Goal: Information Seeking & Learning: Learn about a topic

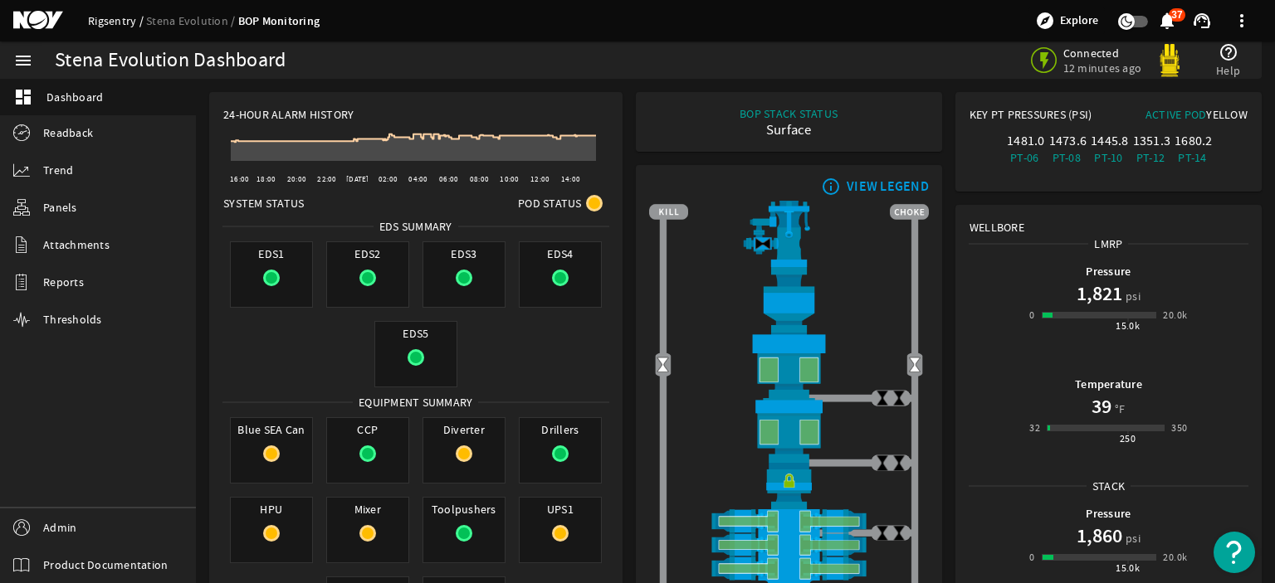
click at [119, 16] on link "Rigsentry" at bounding box center [117, 20] width 58 height 15
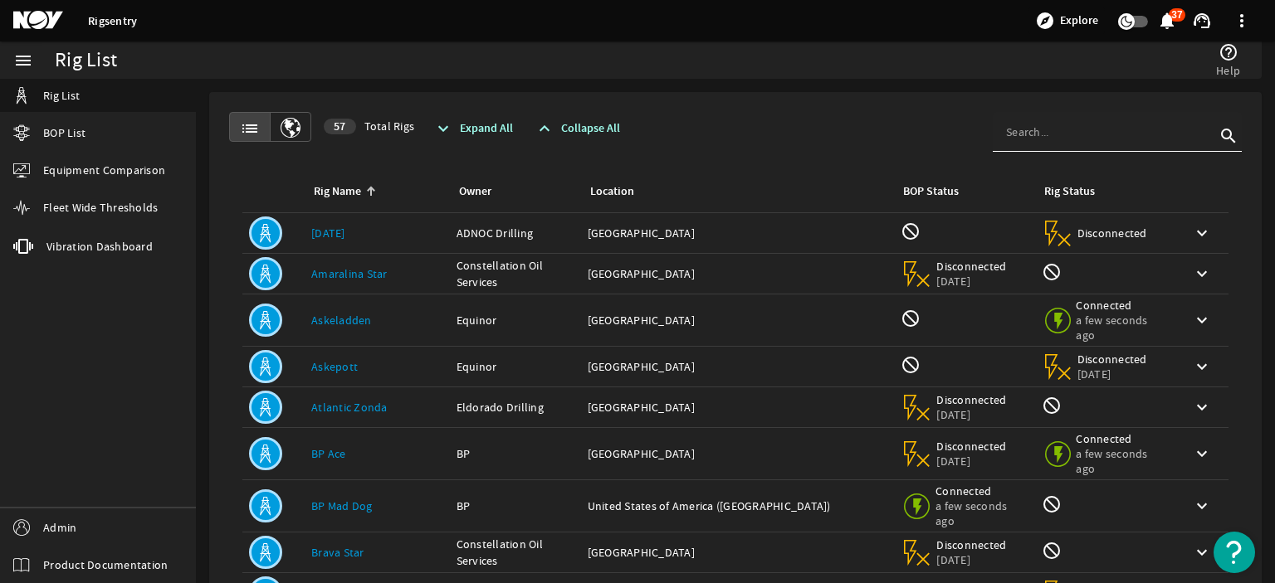
click at [1063, 138] on input at bounding box center [1110, 132] width 209 height 17
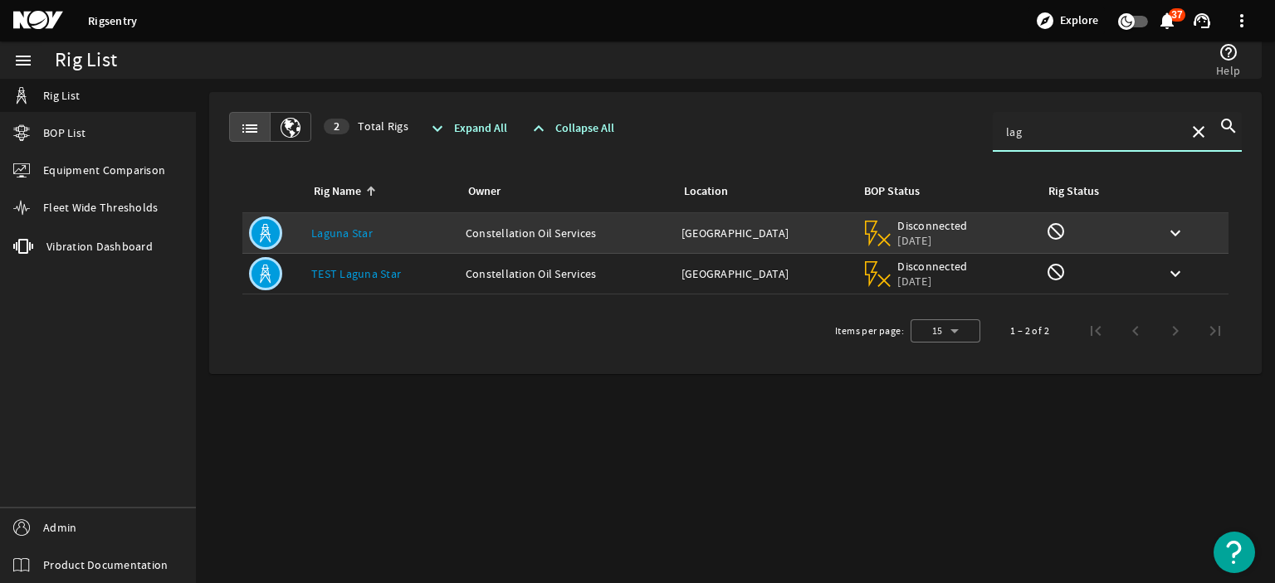
type input "lag"
click at [446, 222] on td "Rig Name: Laguna Star" at bounding box center [382, 233] width 154 height 41
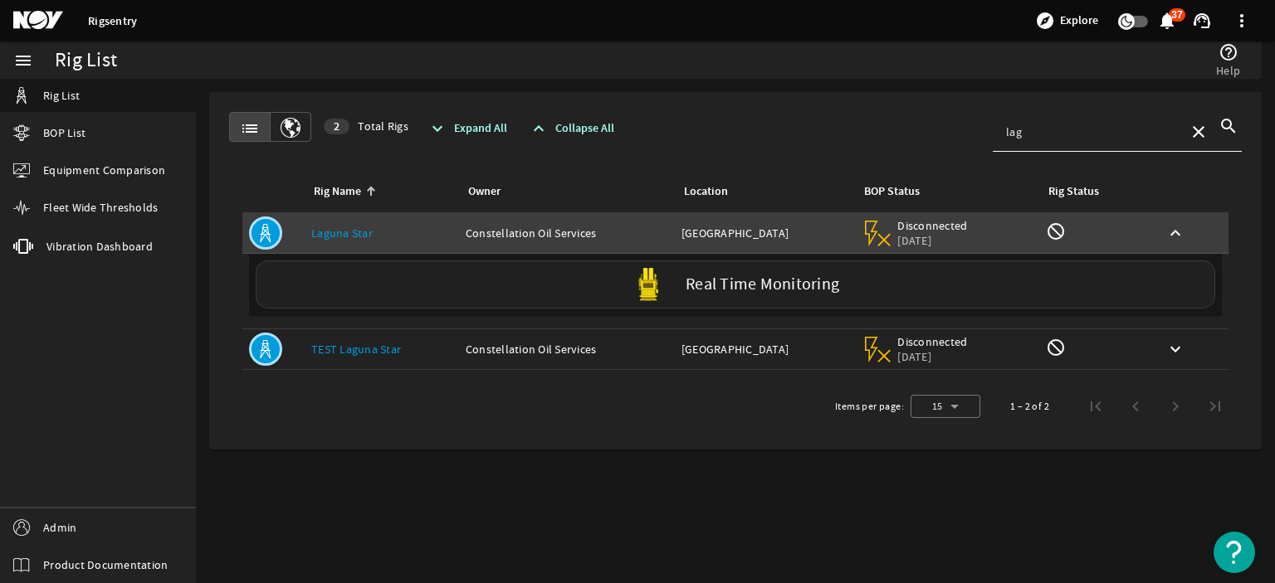
click at [434, 295] on div "Real Time Monitoring" at bounding box center [735, 285] width 959 height 48
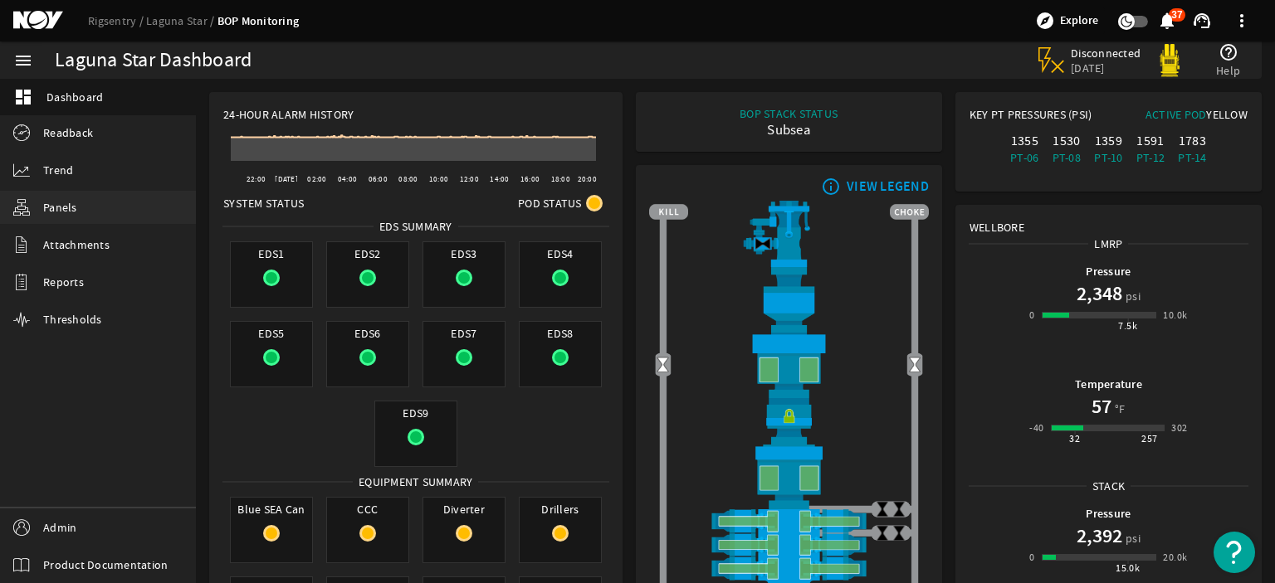
click at [100, 200] on link "Panels" at bounding box center [98, 207] width 196 height 33
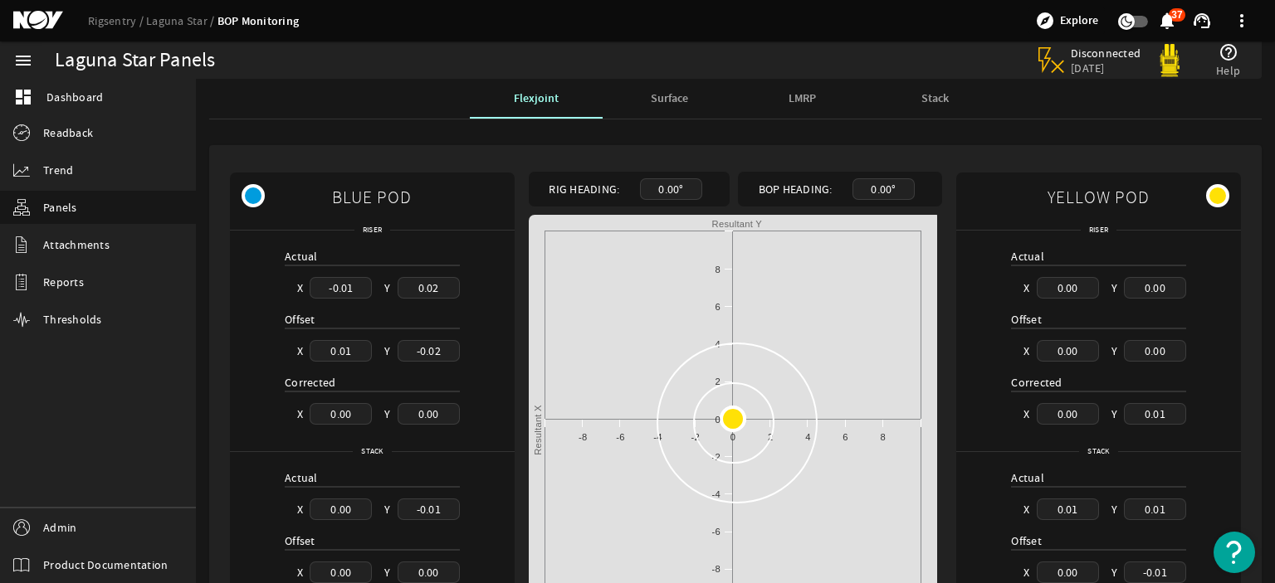
click at [641, 91] on div "Surface" at bounding box center [668, 99] width 133 height 40
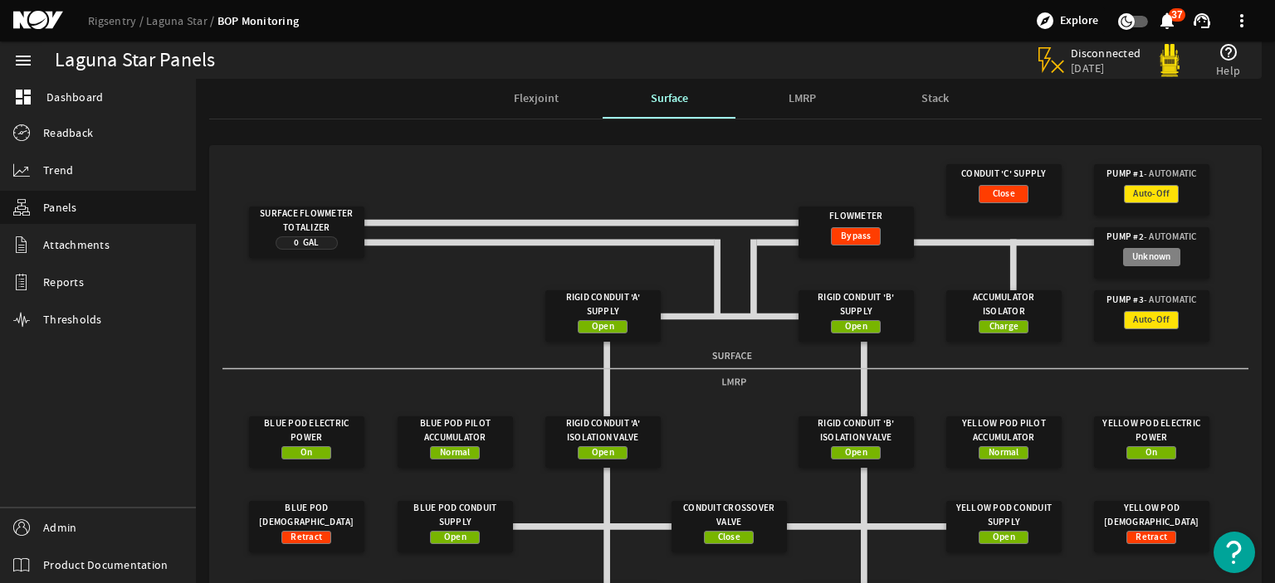
click at [913, 89] on div "Stack" at bounding box center [934, 99] width 133 height 40
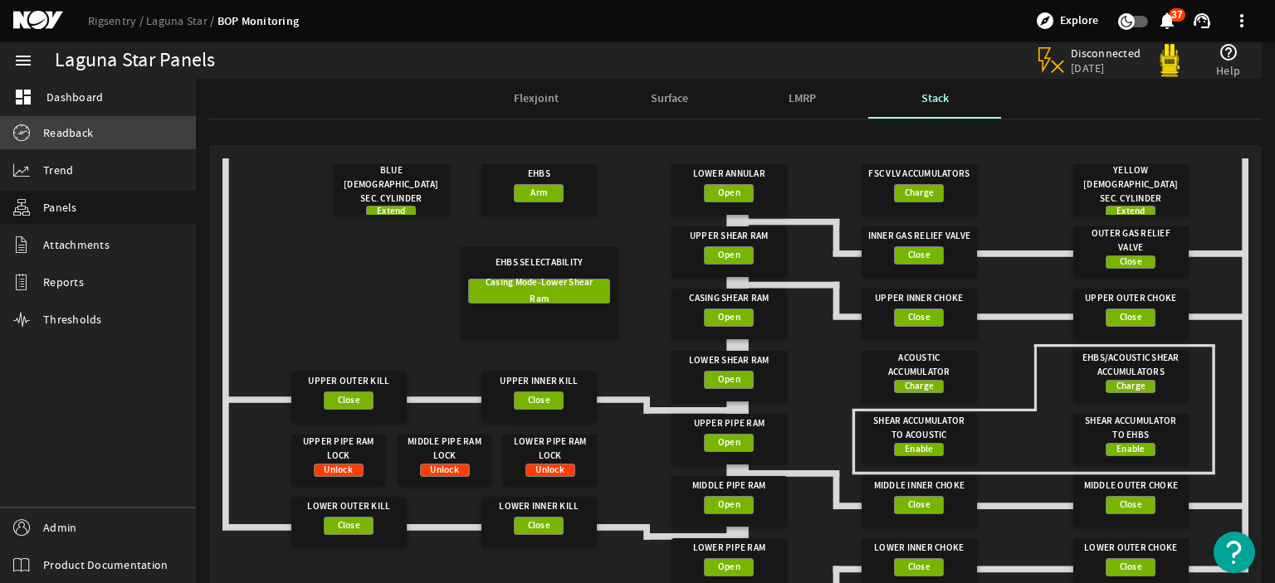
click at [76, 138] on span "Readback" at bounding box center [68, 132] width 50 height 17
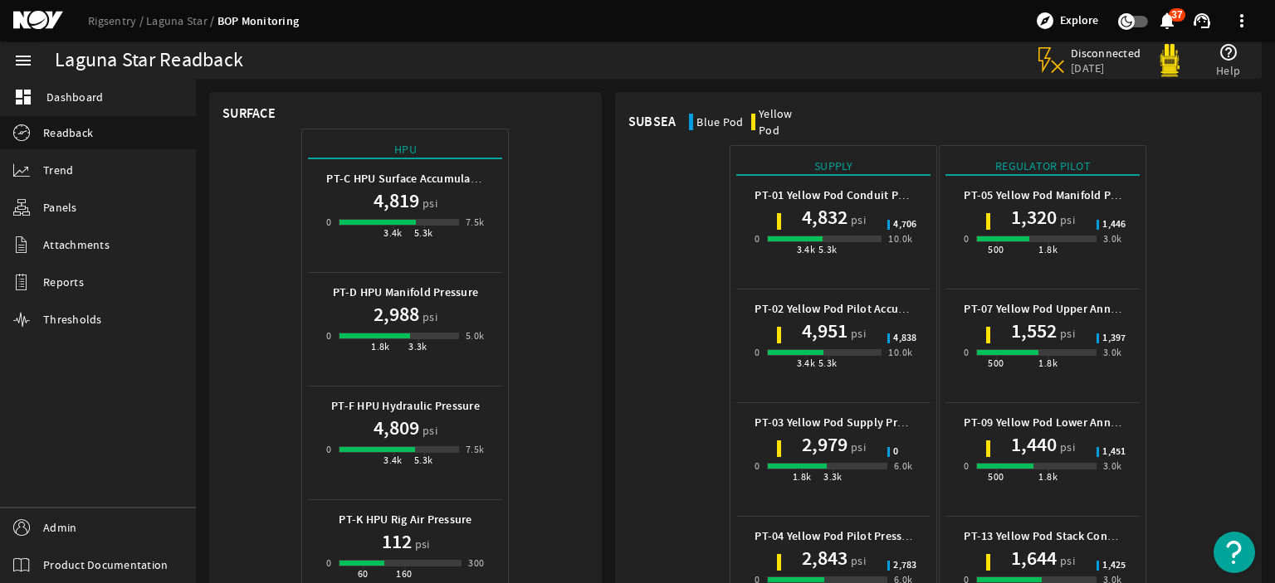
click at [830, 318] on h1 "4,951" at bounding box center [825, 331] width 46 height 27
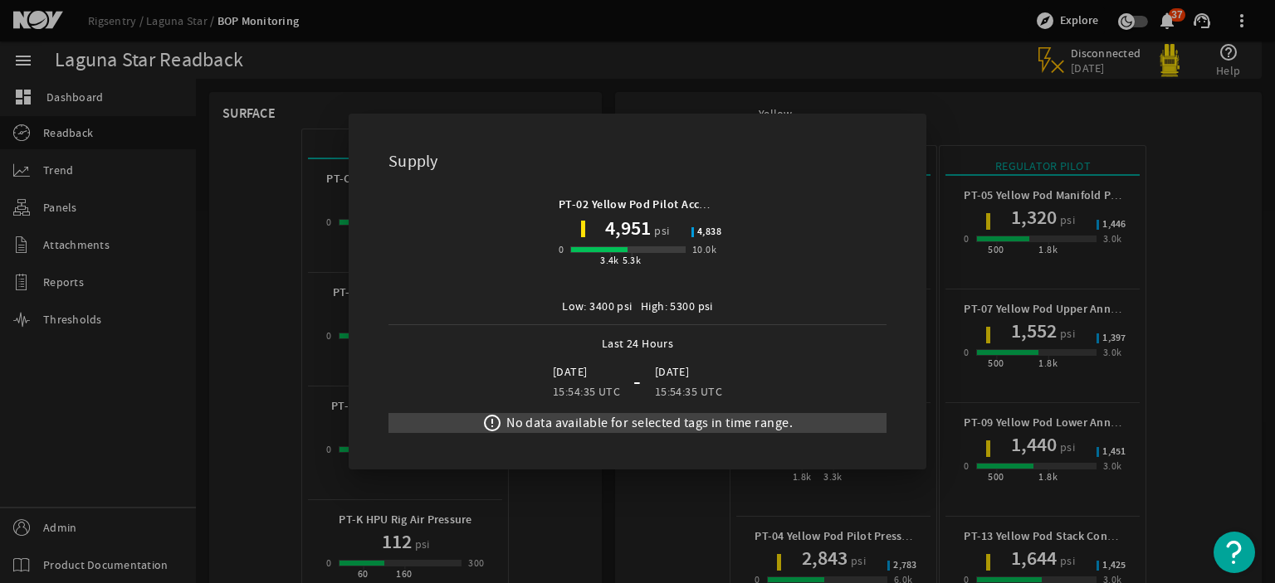
click at [1025, 458] on div at bounding box center [637, 291] width 1275 height 583
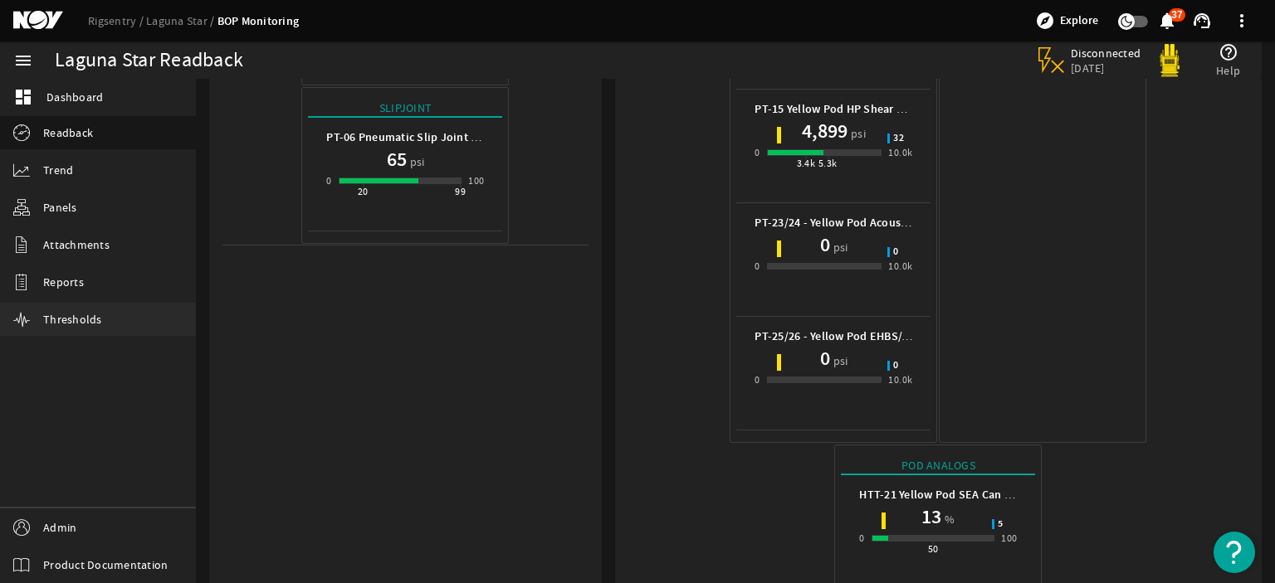
scroll to position [1117, 0]
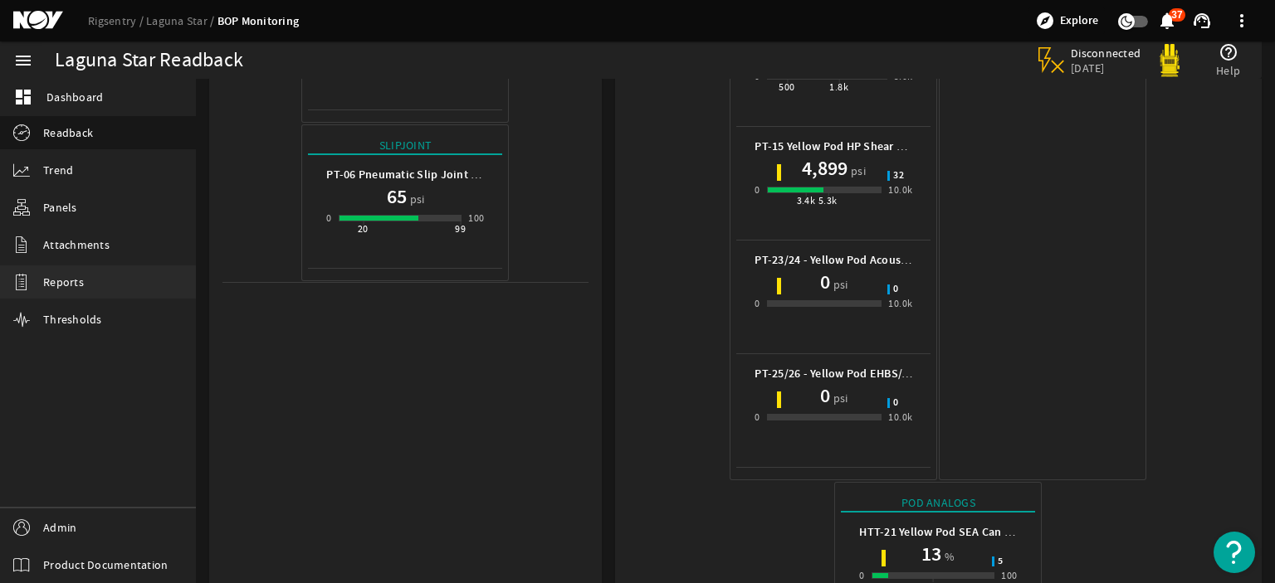
click at [128, 276] on link "Reports" at bounding box center [98, 282] width 196 height 33
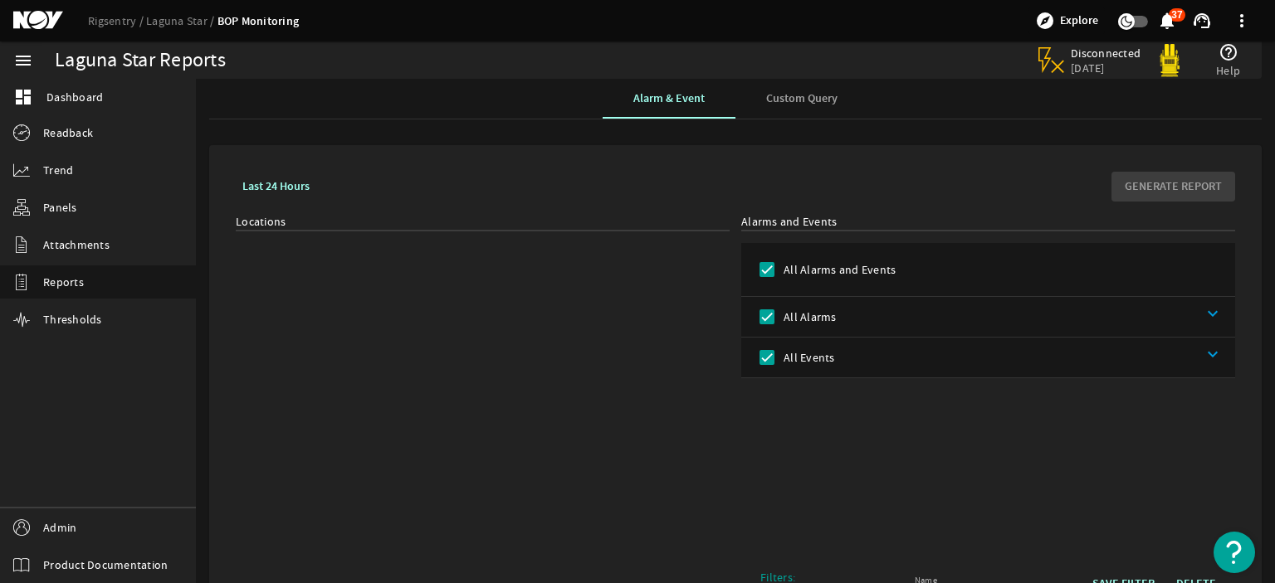
click at [246, 237] on div "Locations" at bounding box center [483, 379] width 494 height 332
click at [93, 323] on span "Thresholds" at bounding box center [72, 319] width 59 height 17
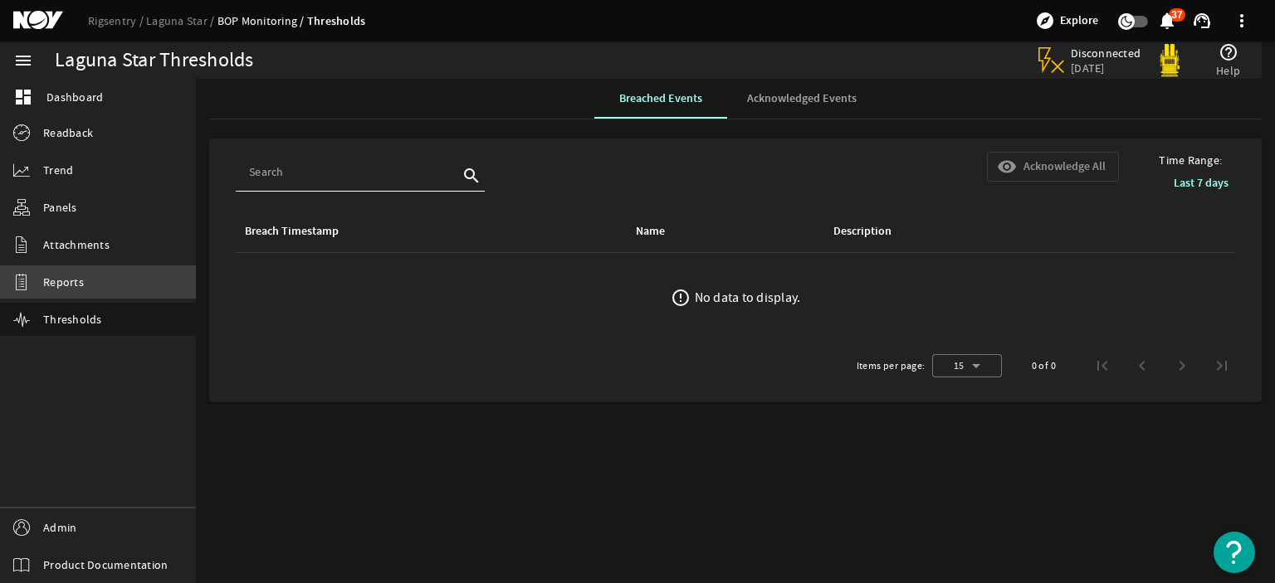
click at [74, 280] on span "Reports" at bounding box center [63, 282] width 41 height 17
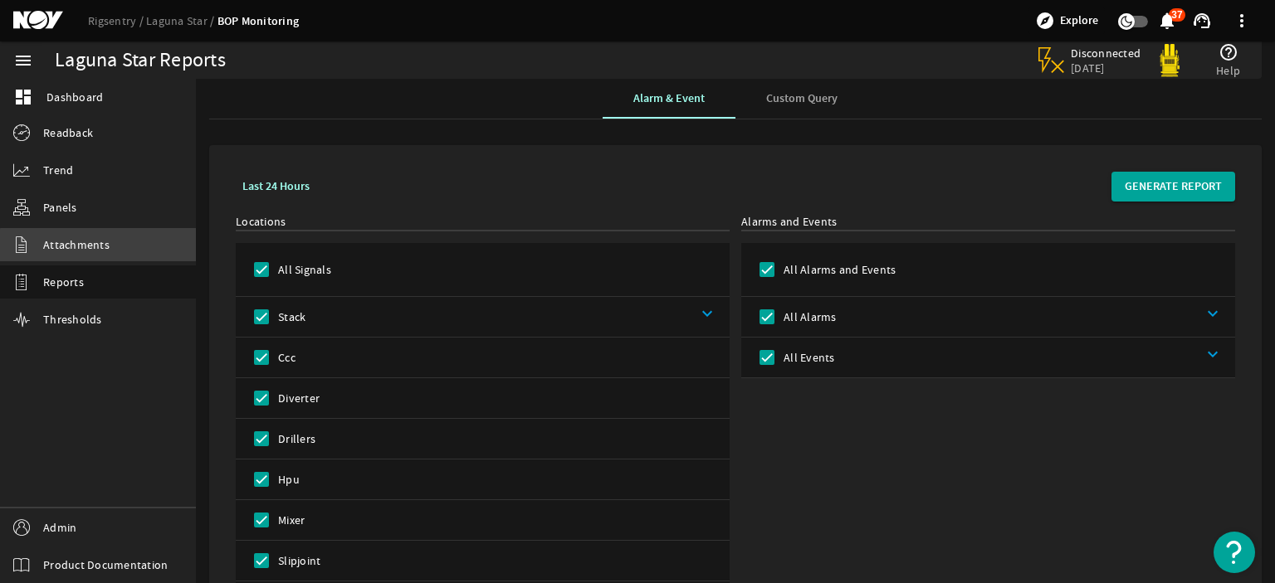
click at [102, 248] on span "Attachments" at bounding box center [76, 245] width 66 height 17
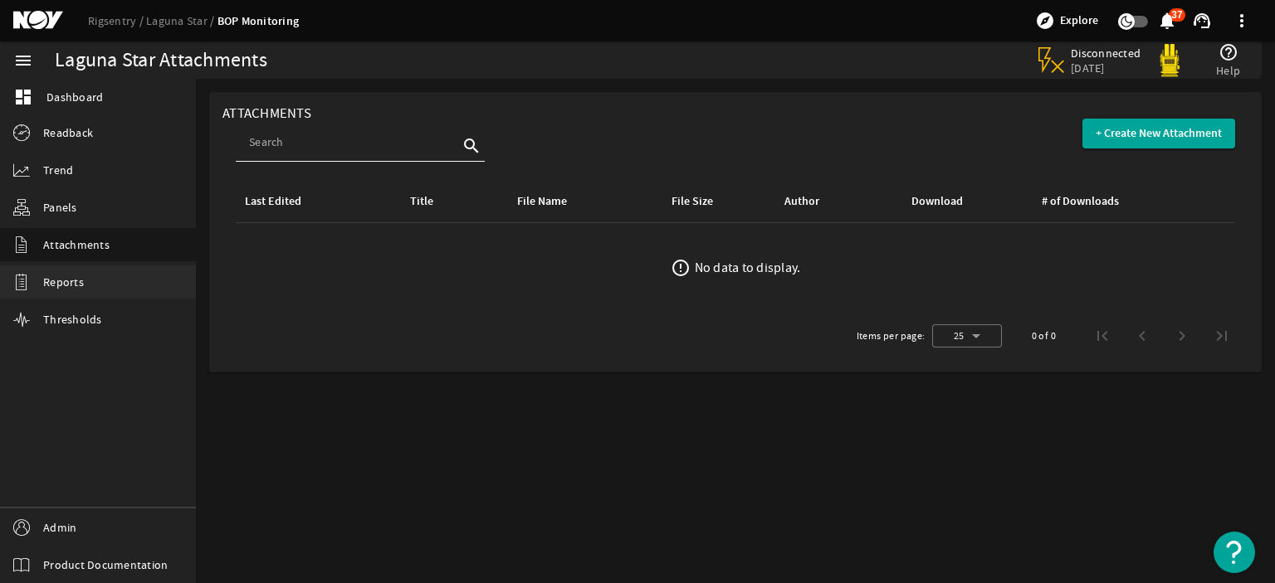
click at [76, 272] on link "Reports" at bounding box center [98, 282] width 196 height 33
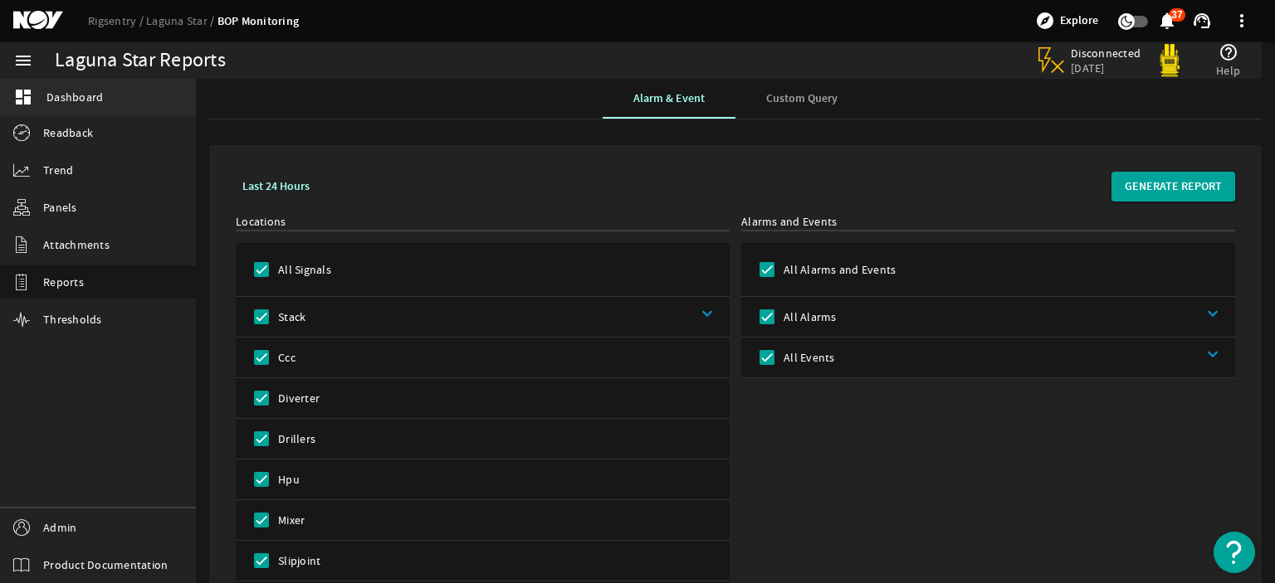
click at [118, 108] on link "dashboard Dashboard" at bounding box center [98, 97] width 196 height 37
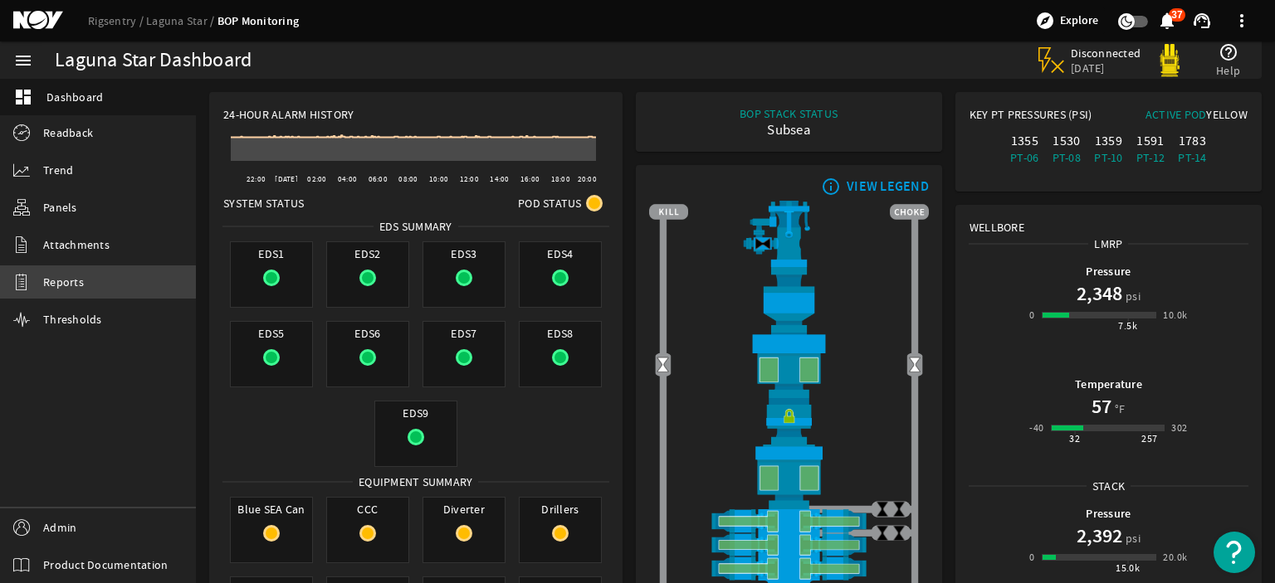
click at [86, 276] on link "Reports" at bounding box center [98, 282] width 196 height 33
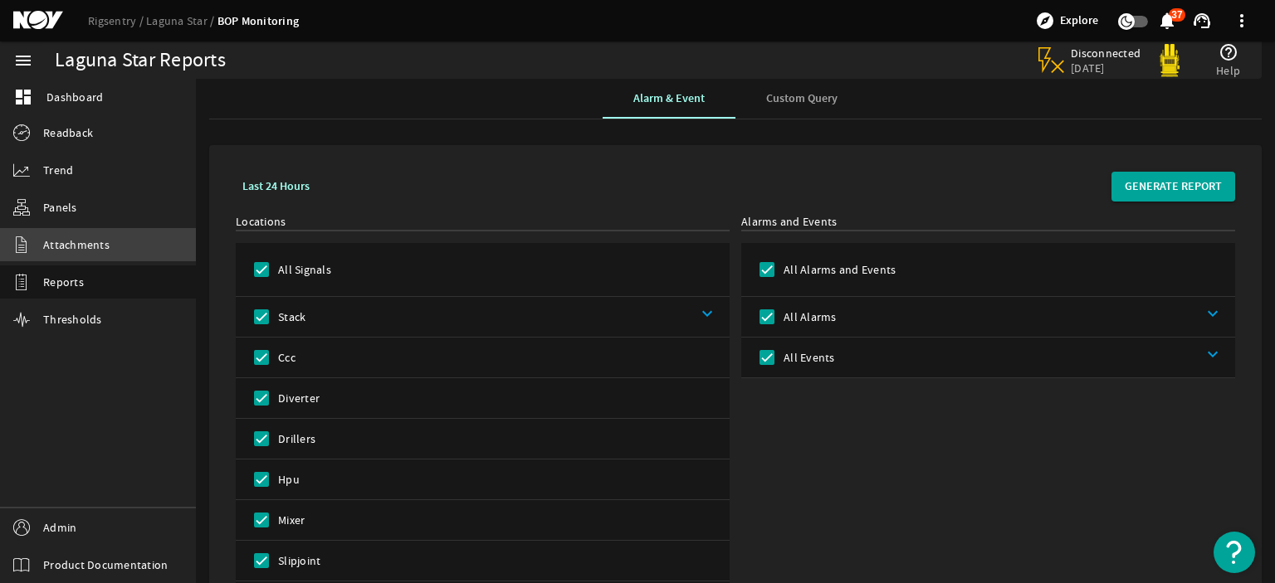
click at [87, 251] on span "Attachments" at bounding box center [76, 245] width 66 height 17
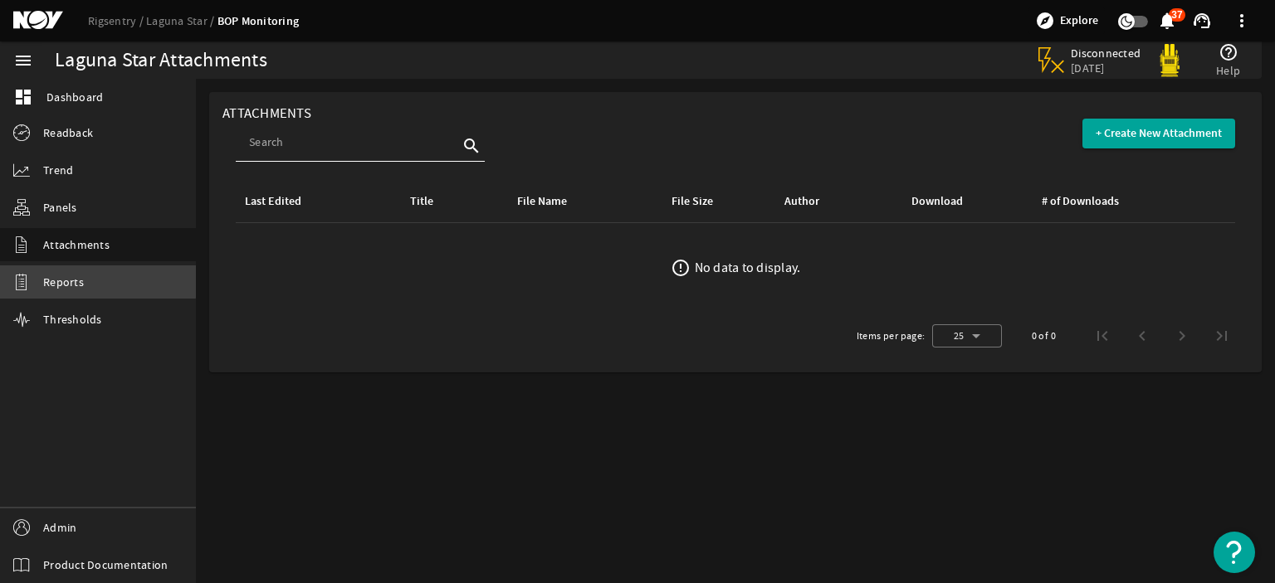
click at [89, 275] on link "Reports" at bounding box center [98, 282] width 196 height 33
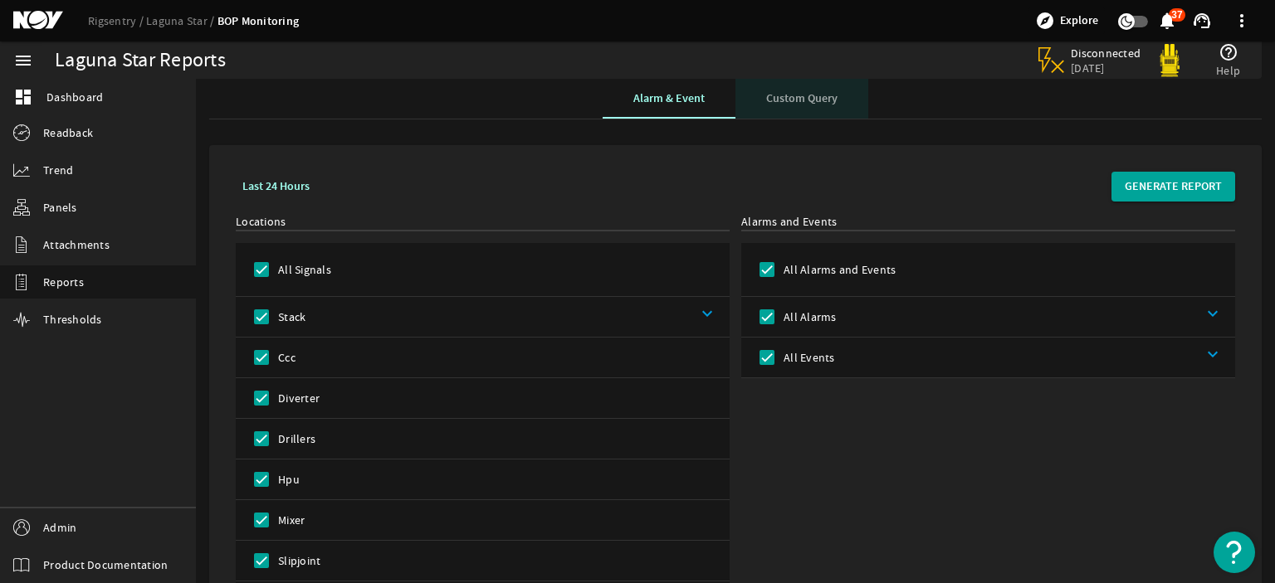
click at [749, 111] on div "Custom Query" at bounding box center [801, 99] width 133 height 40
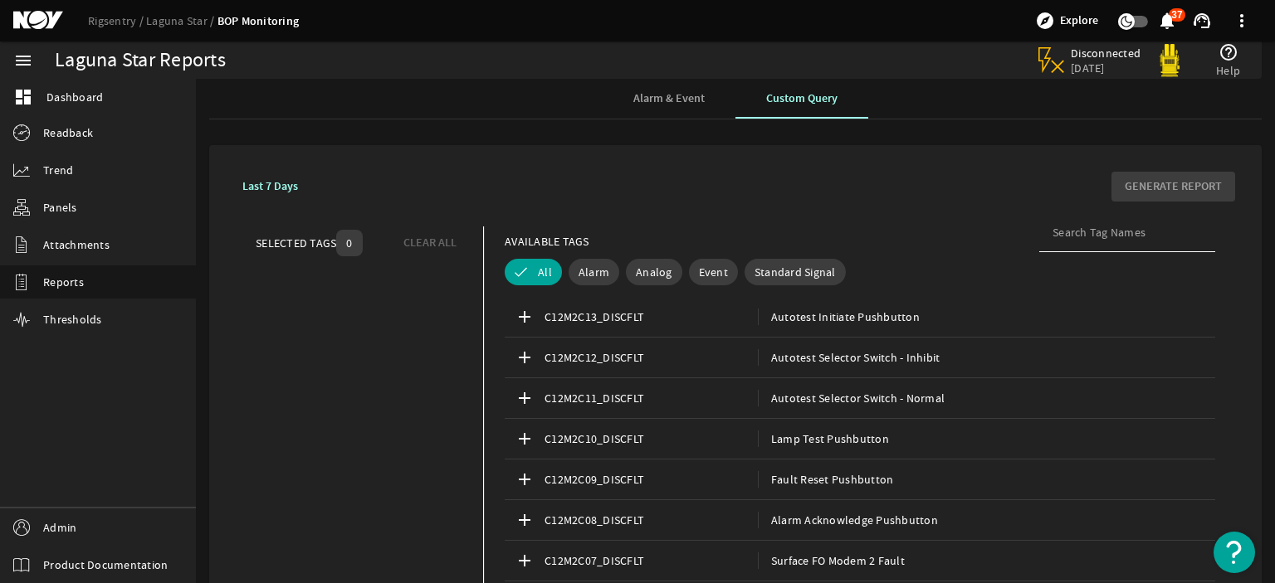
scroll to position [84, 0]
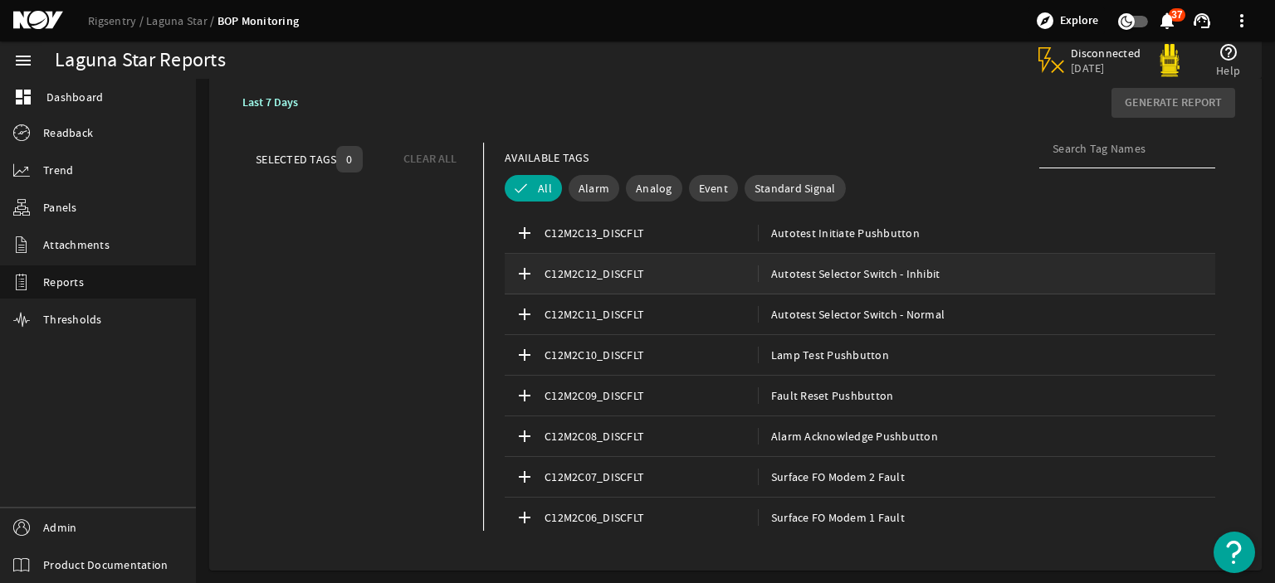
click at [616, 268] on span "C12M2C12_DISCFLT" at bounding box center [650, 274] width 213 height 17
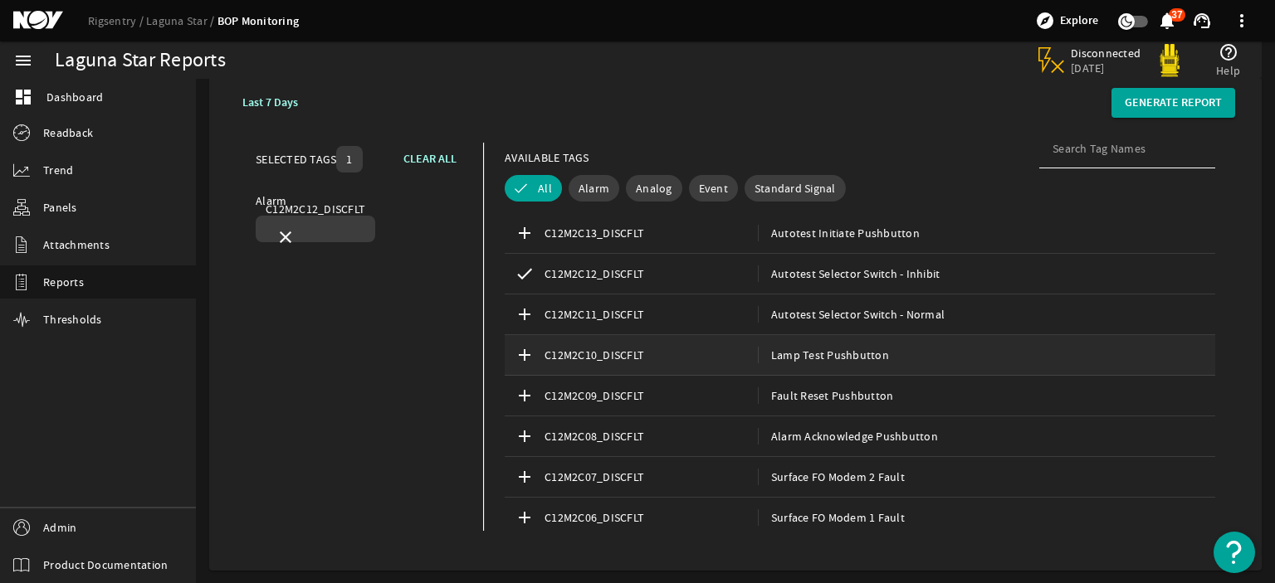
click at [614, 348] on span "C12M2C10_DISCFLT" at bounding box center [650, 355] width 213 height 17
click at [617, 436] on span "C12M2C08_DISCFLT" at bounding box center [650, 436] width 213 height 17
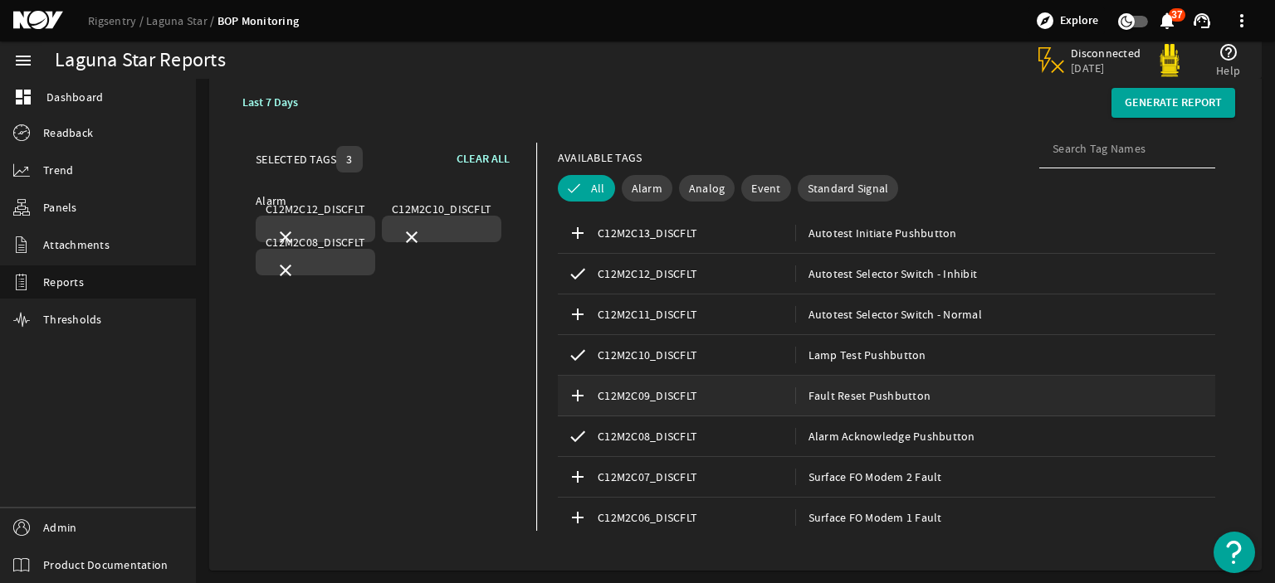
click at [678, 405] on div "add C12M2C09_DISCFLT Fault Reset Pushbutton" at bounding box center [886, 396] width 657 height 41
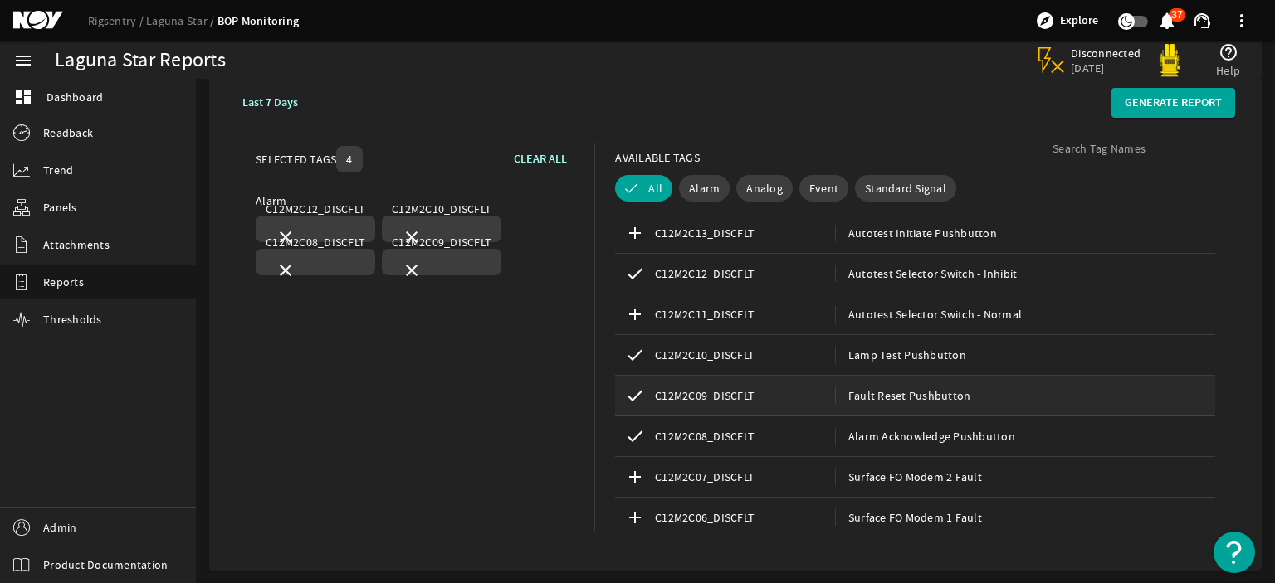
scroll to position [0, 0]
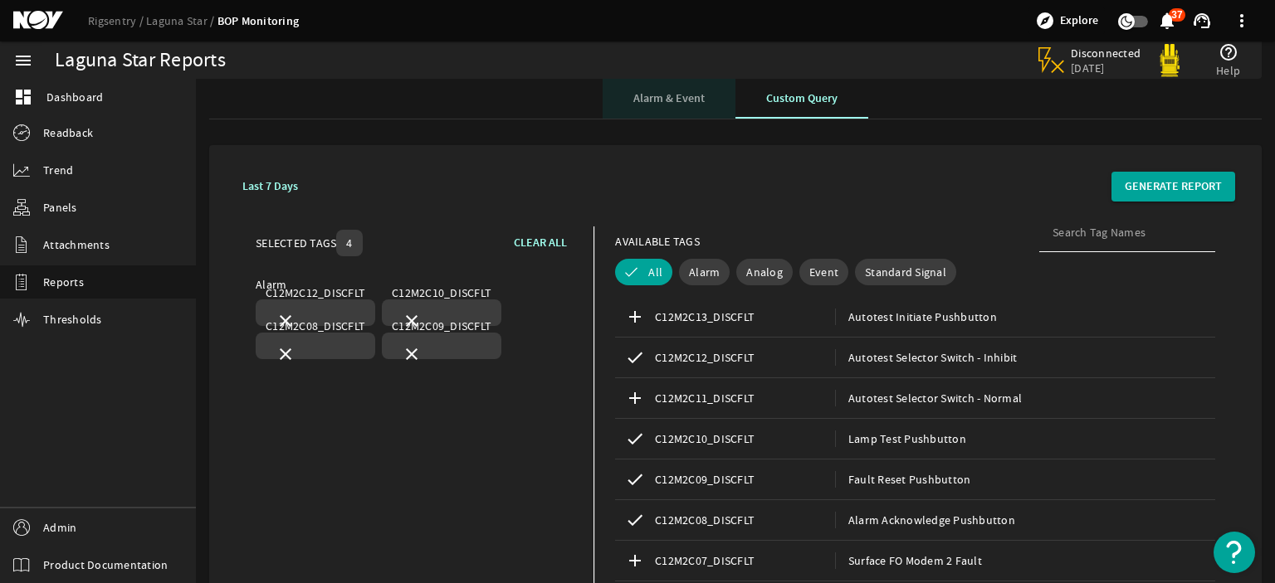
click at [651, 95] on span "Alarm & Event" at bounding box center [668, 99] width 71 height 12
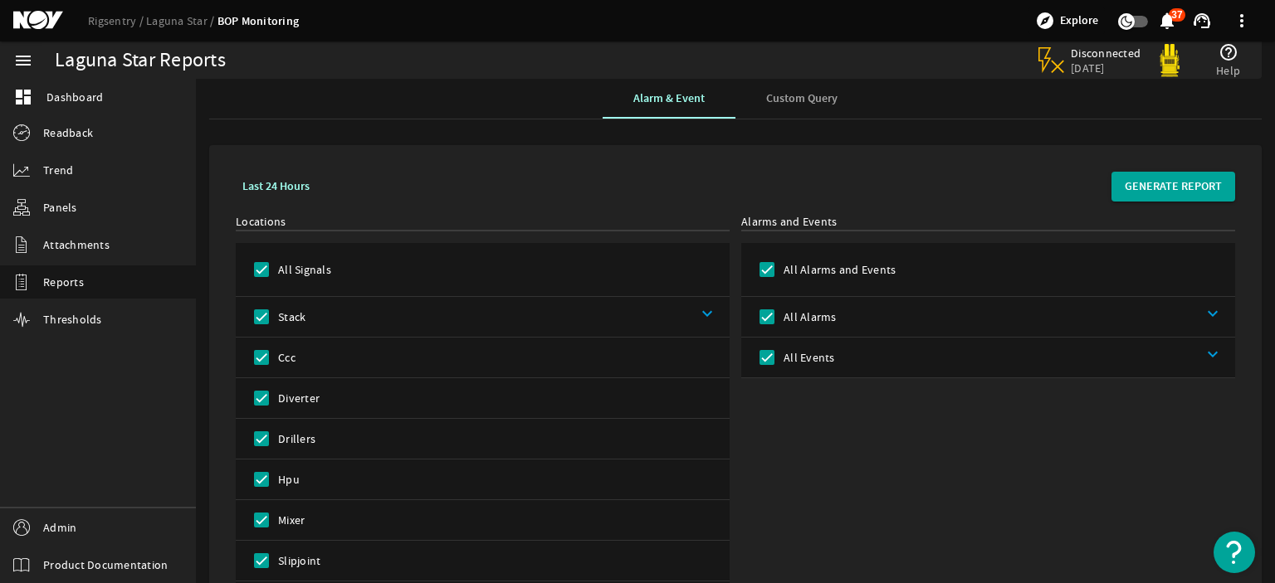
click at [766, 105] on span "Custom Query" at bounding box center [801, 99] width 71 height 12
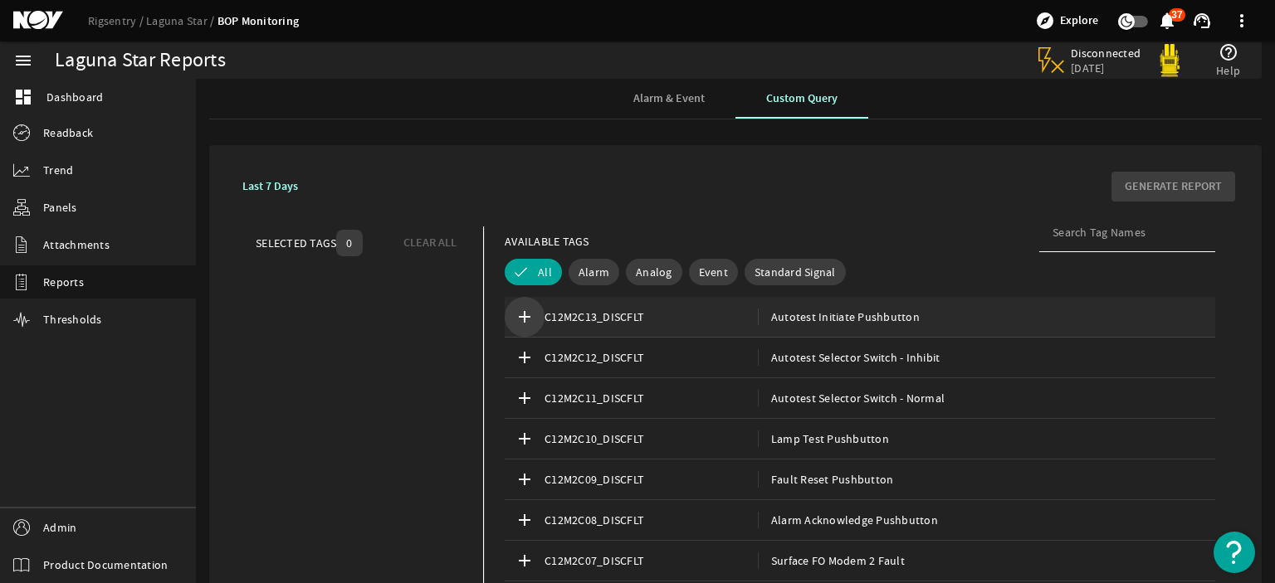
click at [542, 318] on span at bounding box center [525, 317] width 40 height 40
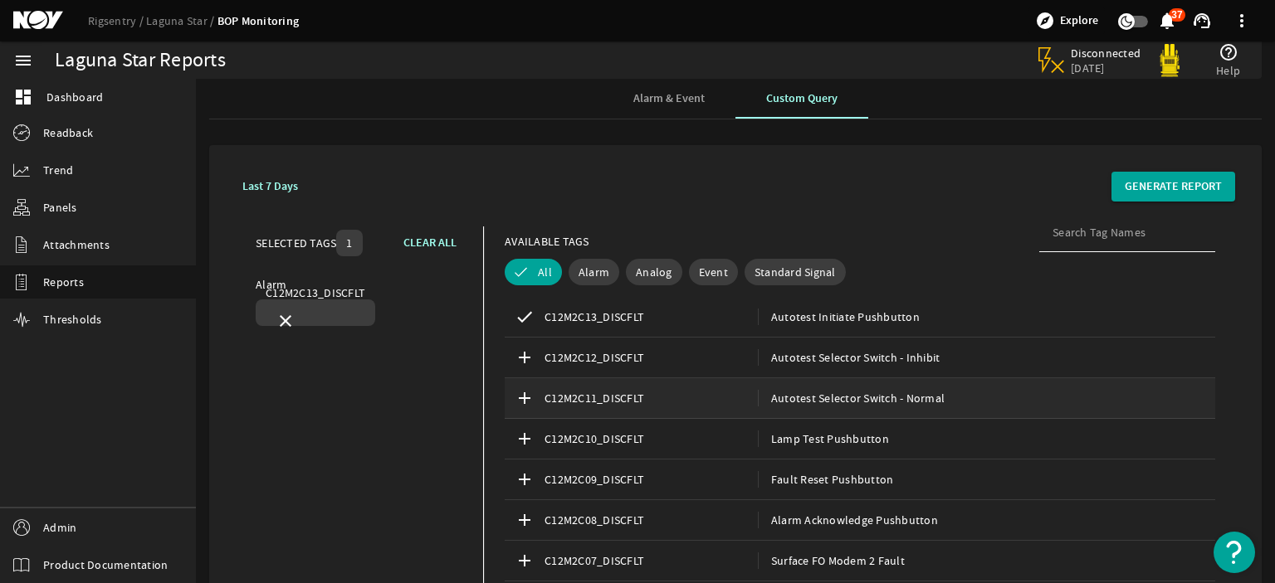
click at [565, 382] on div "add C12M2C11_DISCFLT Autotest Selector Switch - Normal" at bounding box center [860, 398] width 710 height 41
click at [568, 444] on span "C12M2C10_DISCFLT" at bounding box center [650, 439] width 213 height 17
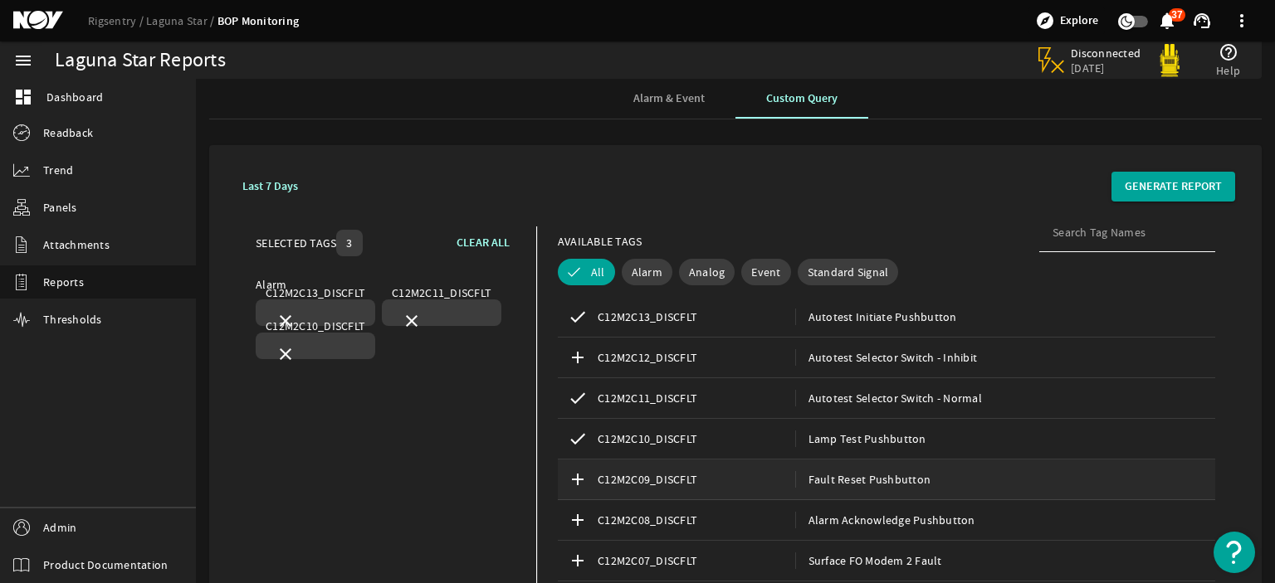
click at [647, 460] on div "add C12M2C09_DISCFLT Fault Reset Pushbutton" at bounding box center [886, 480] width 657 height 41
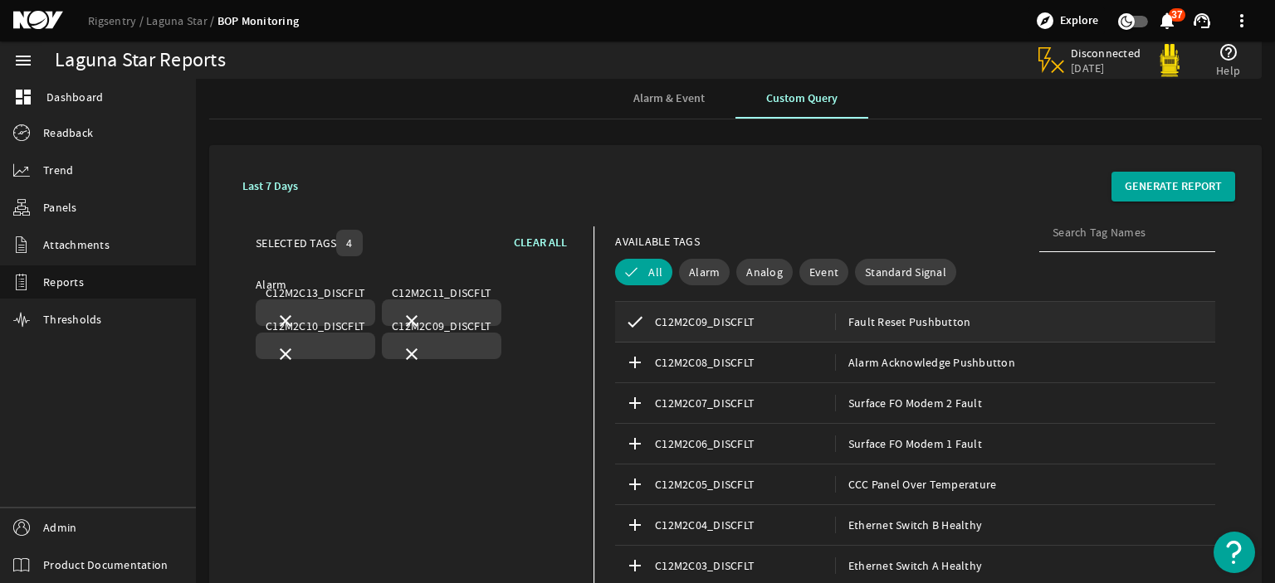
scroll to position [159, 0]
click at [687, 447] on span "C12M2C06_DISCFLT" at bounding box center [745, 442] width 180 height 17
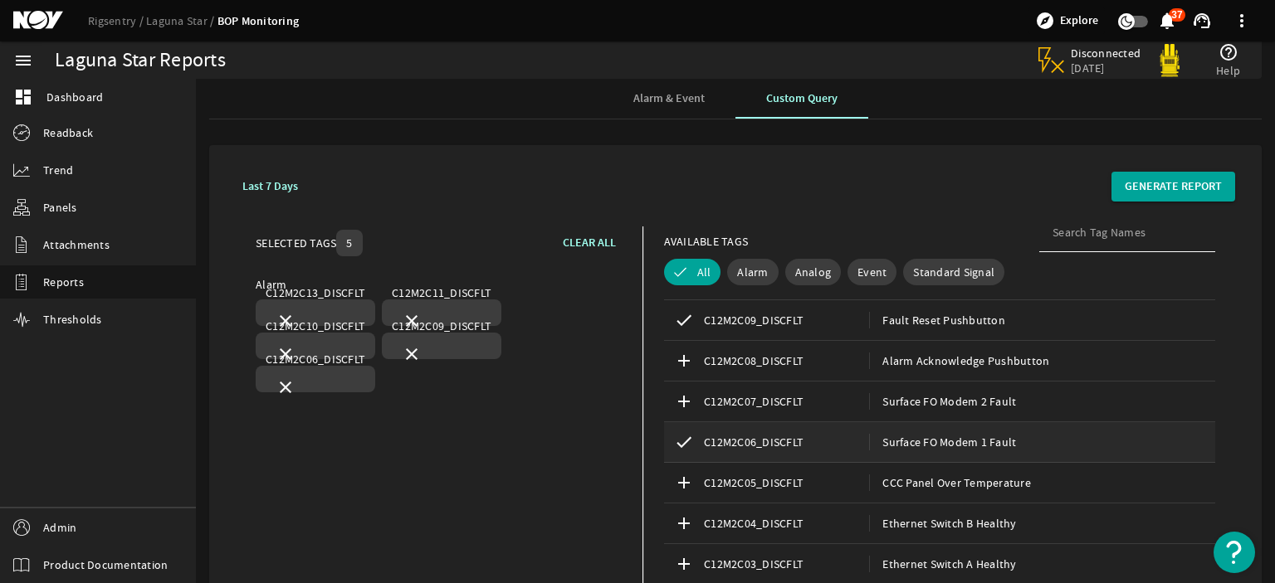
scroll to position [403, 0]
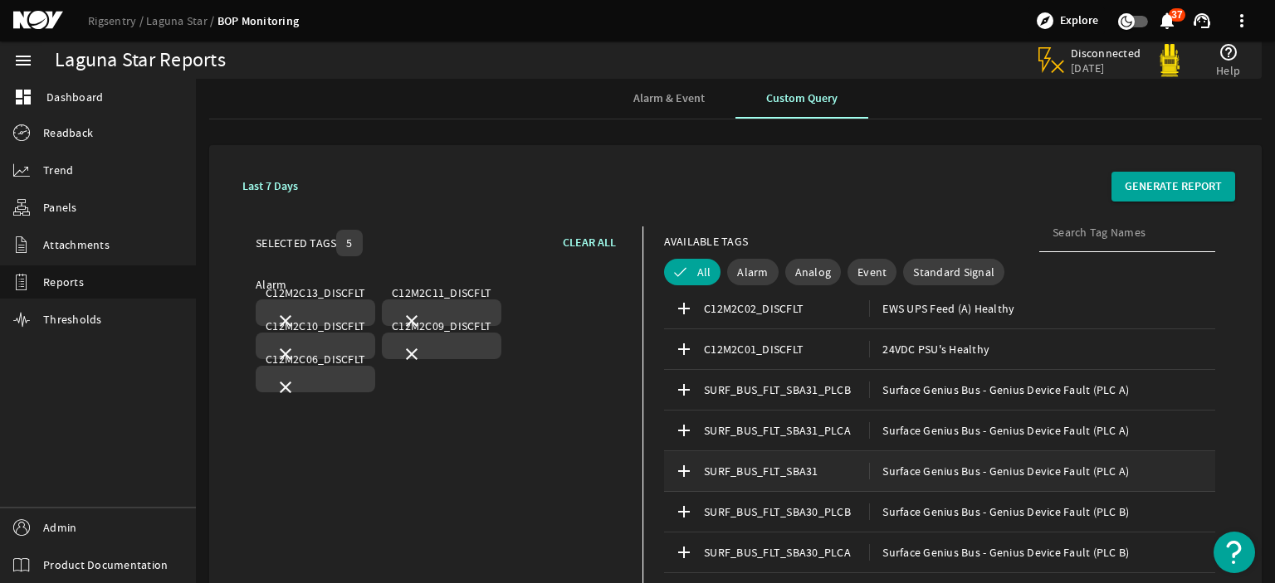
click at [711, 459] on div "add SURF_BUS_FLT_SBA31 Surface Genius Bus - Genius Device Fault (PLC A)" at bounding box center [939, 471] width 551 height 41
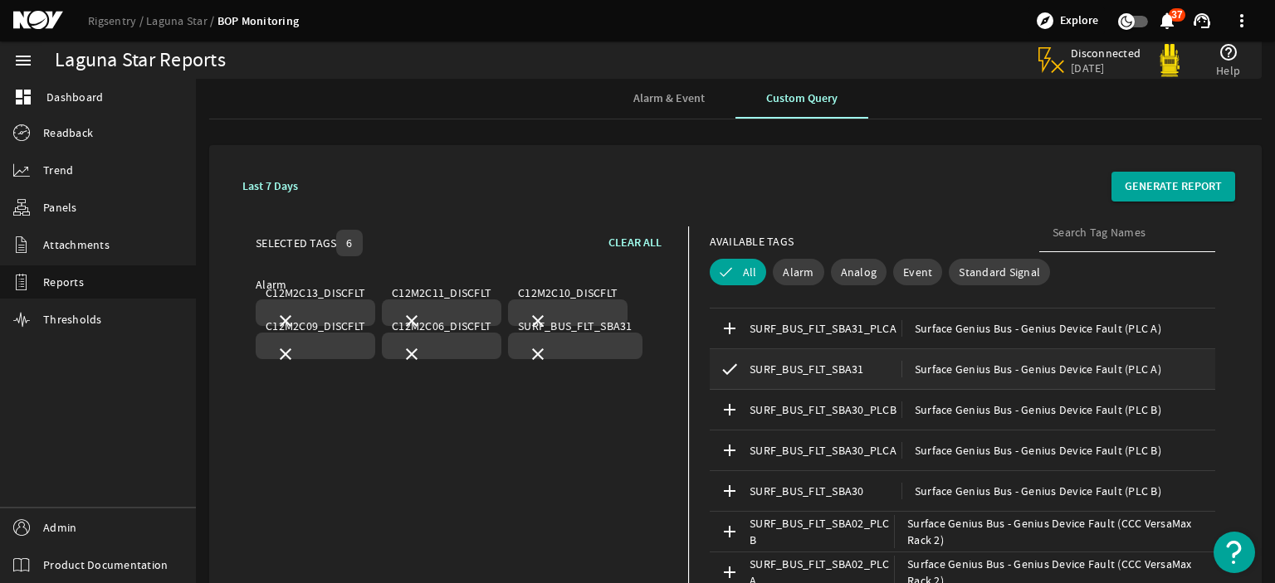
scroll to position [484, 0]
click at [115, 85] on link "dashboard Dashboard" at bounding box center [98, 97] width 196 height 37
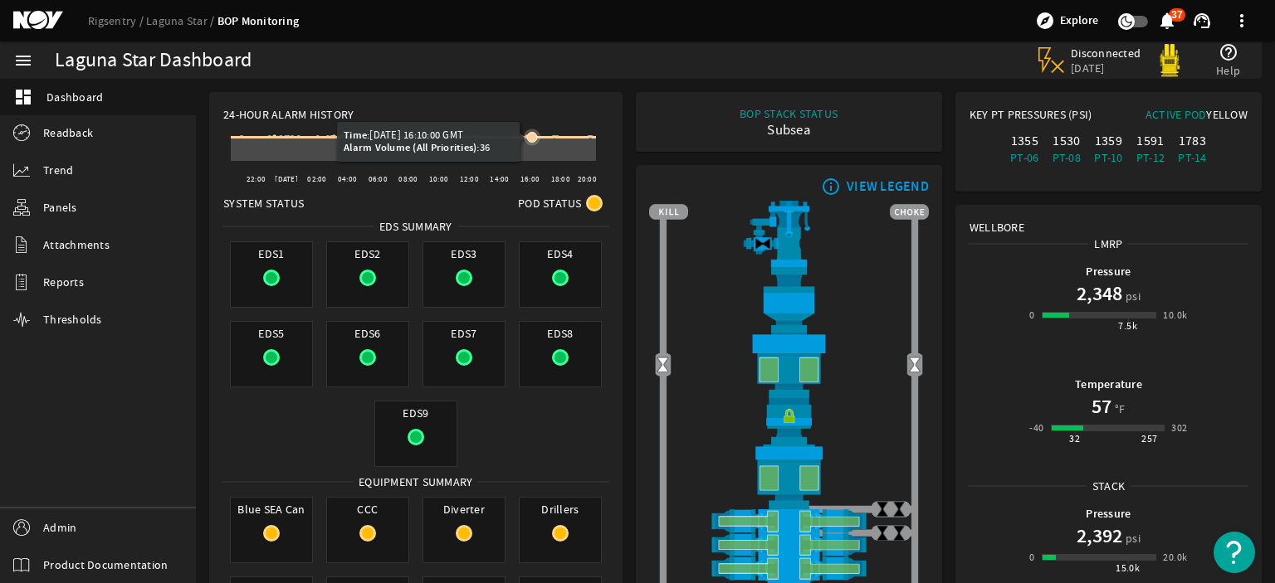
click at [532, 134] on icon at bounding box center [532, 138] width 10 height 10
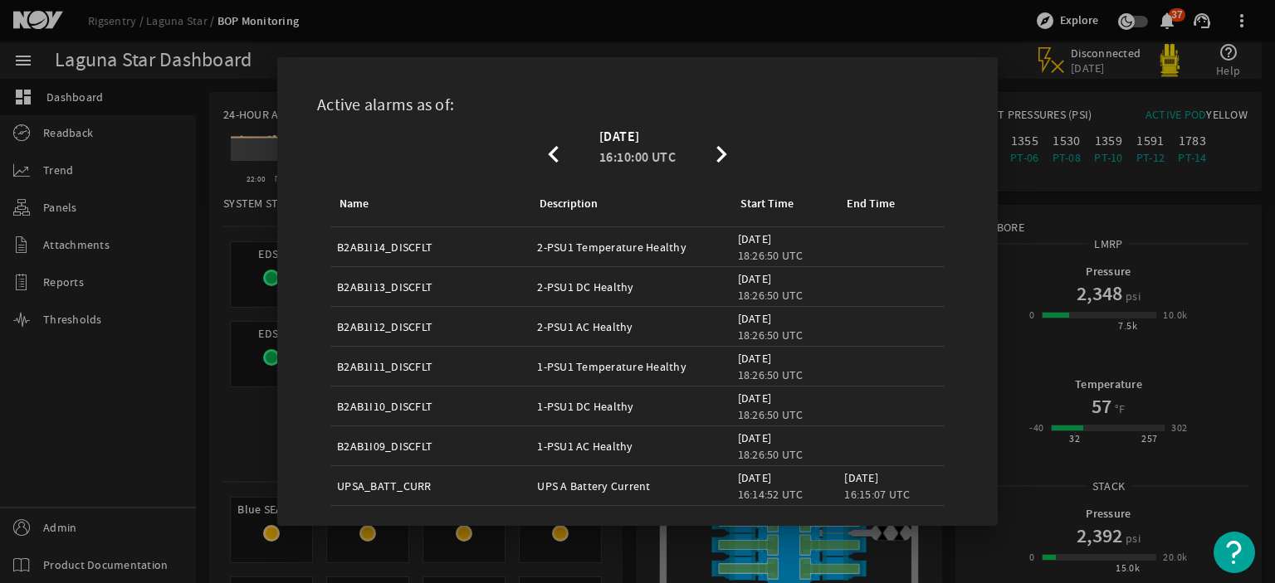
click at [206, 218] on div at bounding box center [637, 291] width 1275 height 583
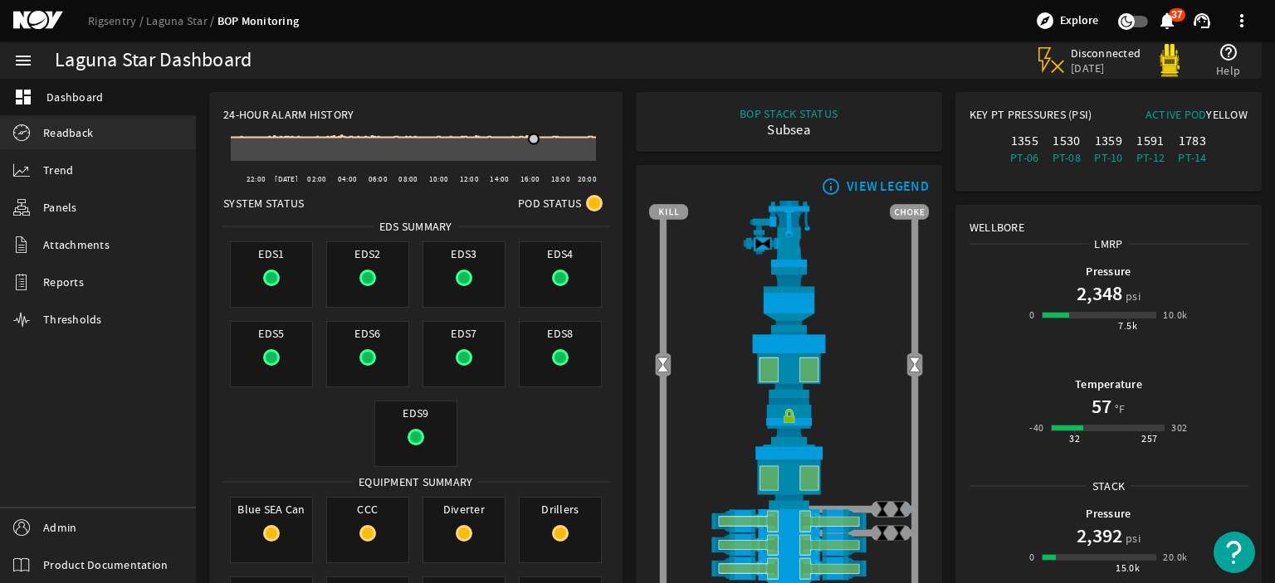
click at [88, 125] on span "Readback" at bounding box center [68, 132] width 50 height 17
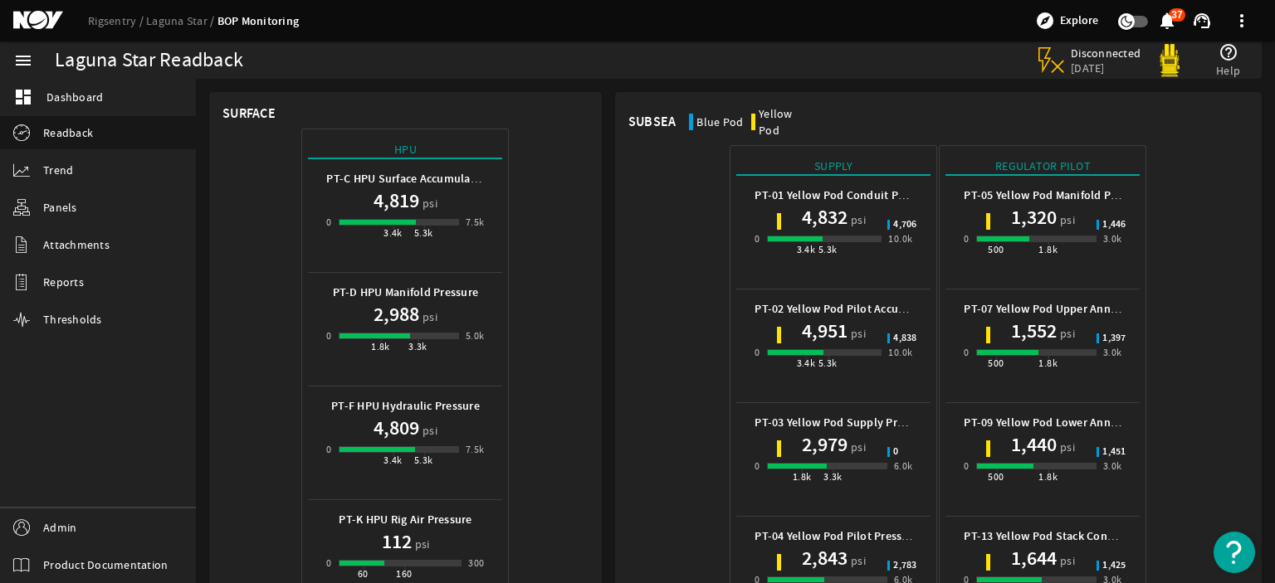
click at [380, 216] on div "0 3.4k 5.3k 7.5k" at bounding box center [405, 230] width 158 height 32
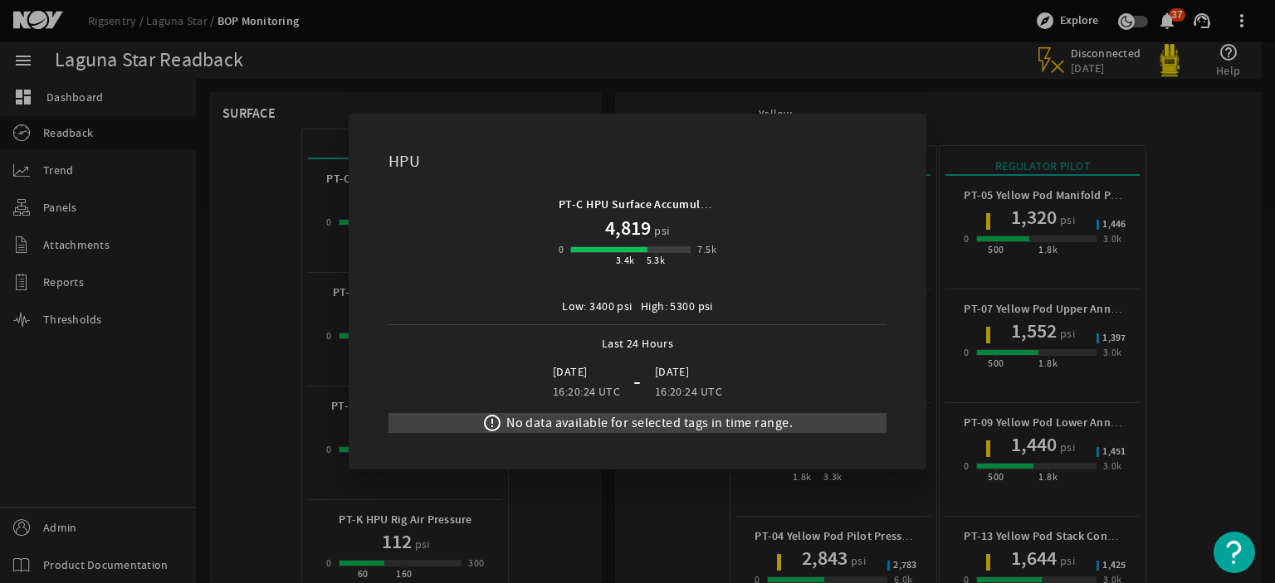
click at [227, 202] on div at bounding box center [637, 291] width 1275 height 583
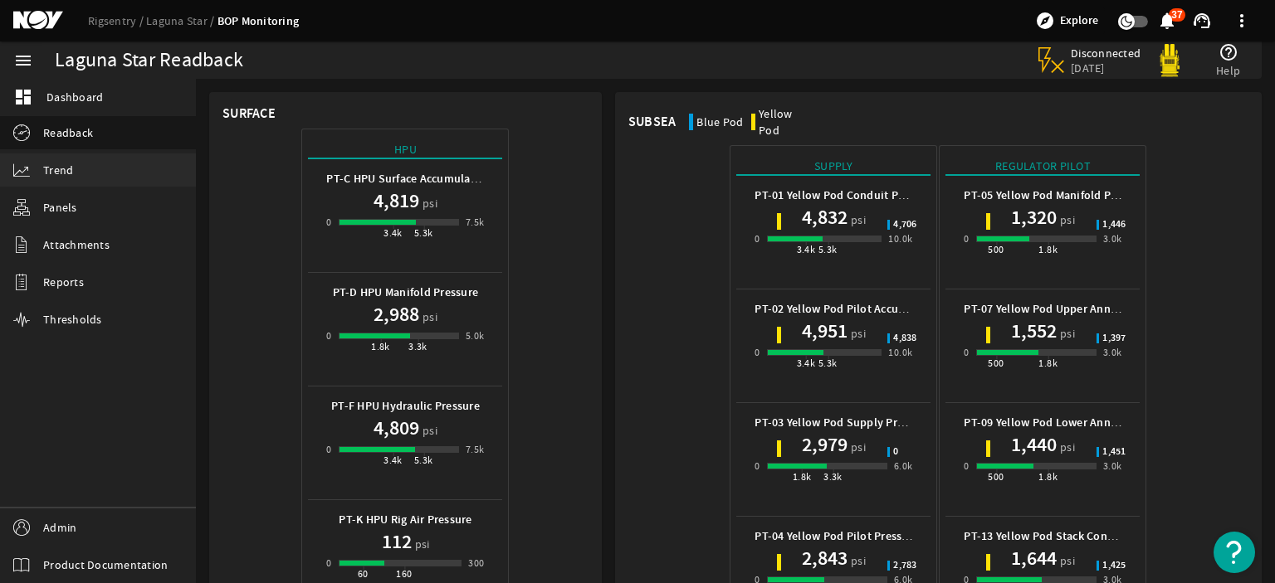
click at [114, 166] on link "Trend" at bounding box center [98, 170] width 196 height 33
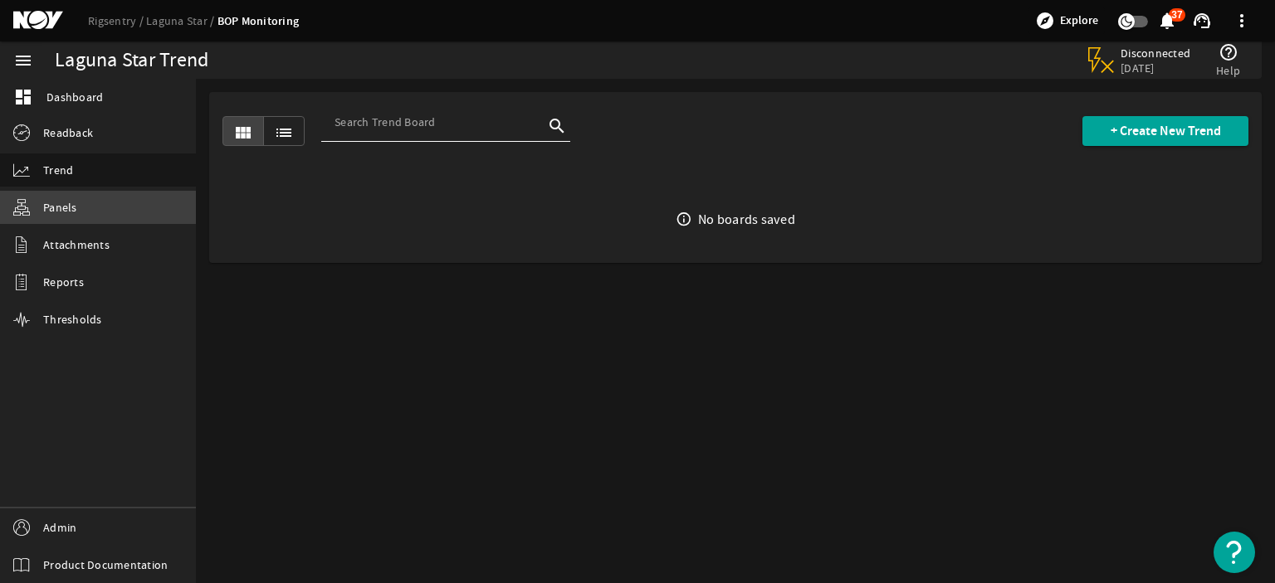
click at [109, 208] on link "Panels" at bounding box center [98, 207] width 196 height 33
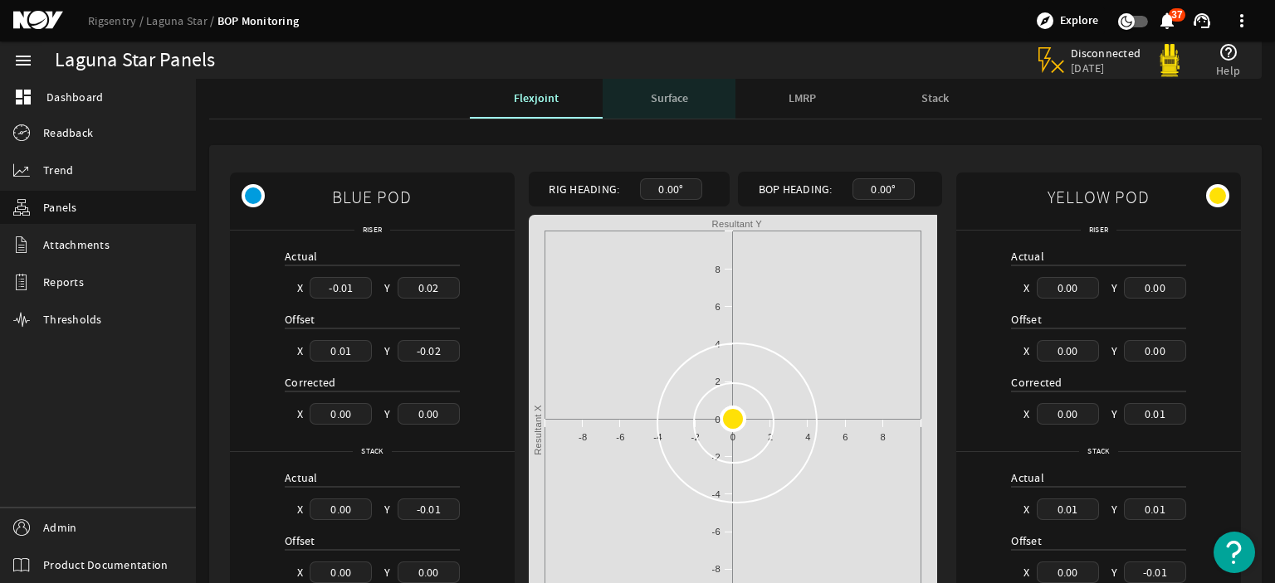
click at [658, 105] on span "Surface" at bounding box center [669, 99] width 37 height 12
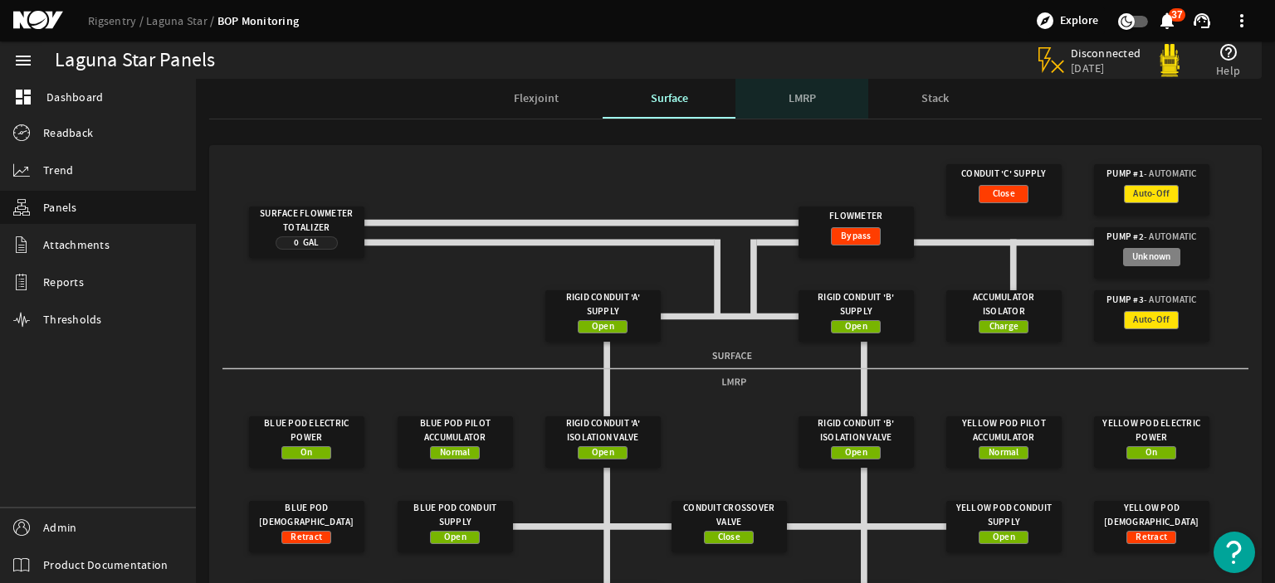
click at [798, 103] on span "LMRP" at bounding box center [801, 99] width 27 height 12
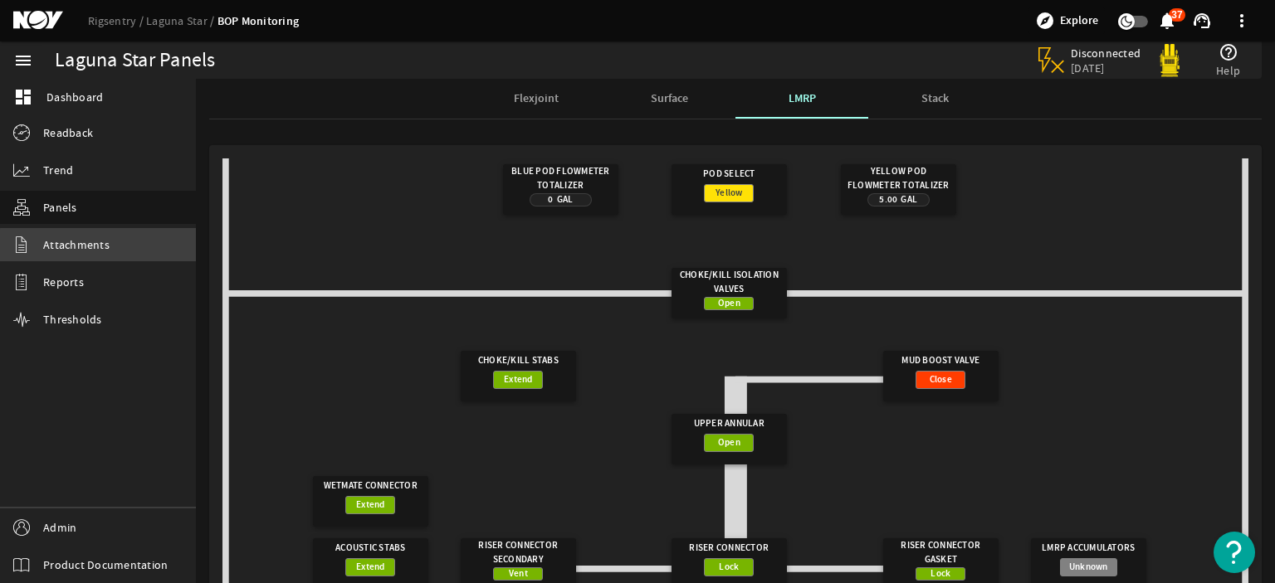
click at [111, 248] on link "Attachments" at bounding box center [98, 244] width 196 height 33
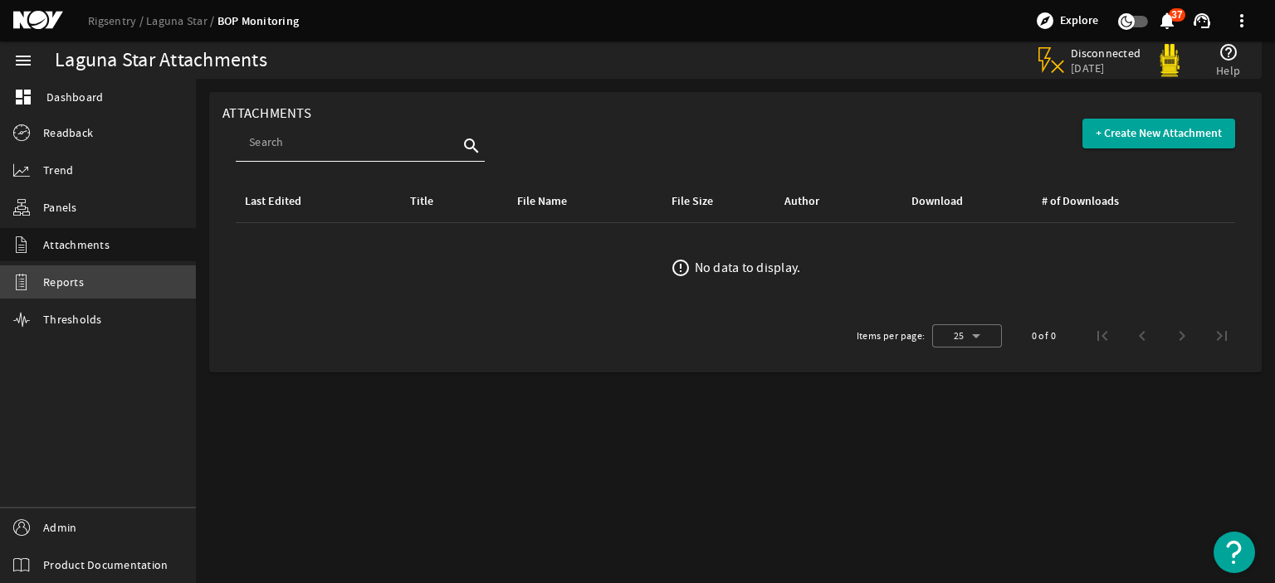
click at [52, 294] on link "Reports" at bounding box center [98, 282] width 196 height 33
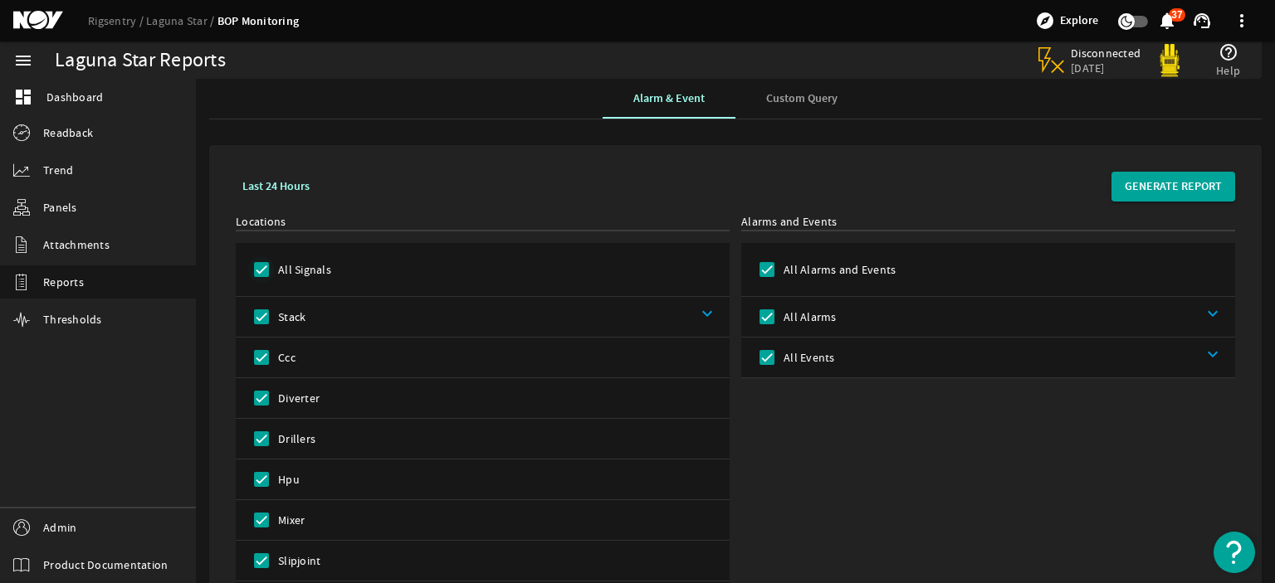
drag, startPoint x: 285, startPoint y: 250, endPoint x: 266, endPoint y: 262, distance: 23.5
click at [266, 262] on mat-checkbox "All Signals" at bounding box center [289, 270] width 83 height 40
click at [266, 262] on input "All Signals" at bounding box center [261, 269] width 27 height 27
click at [266, 315] on input "Stack" at bounding box center [261, 317] width 27 height 27
click at [1152, 178] on span "GENERATE REPORT" at bounding box center [1172, 186] width 97 height 17
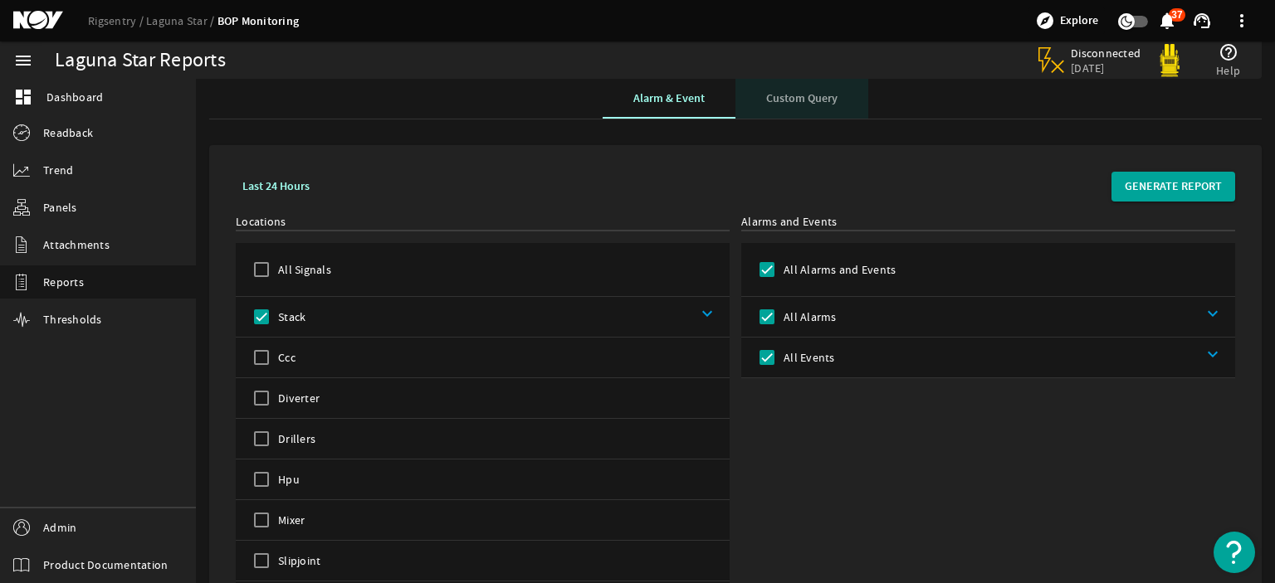
click at [766, 109] on span "Custom Query" at bounding box center [801, 99] width 71 height 40
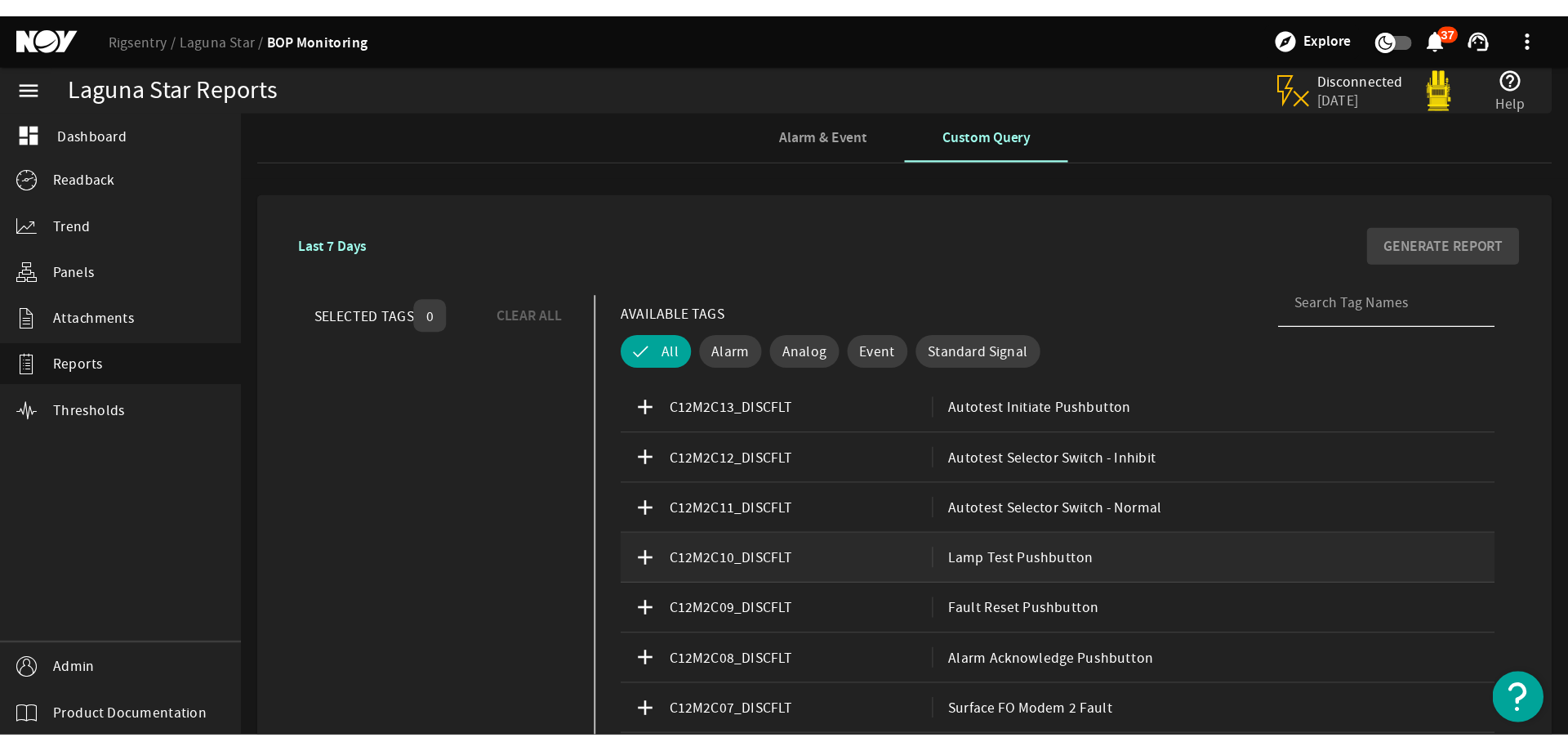
scroll to position [127, 0]
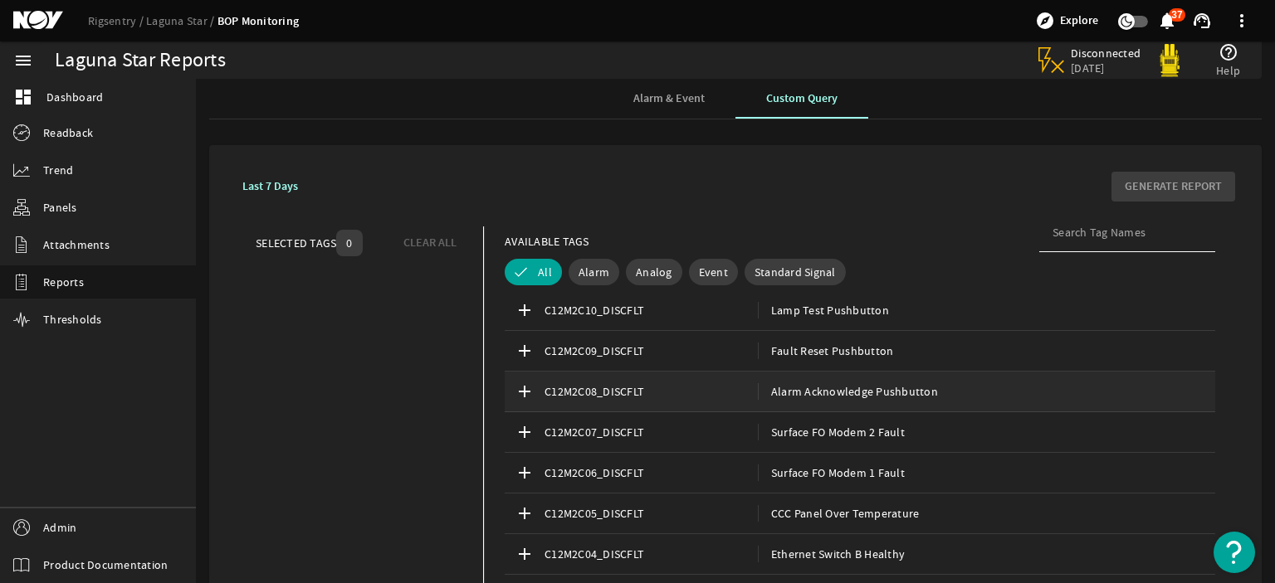
click at [700, 384] on span "C12M2C08_DISCFLT" at bounding box center [650, 391] width 213 height 17
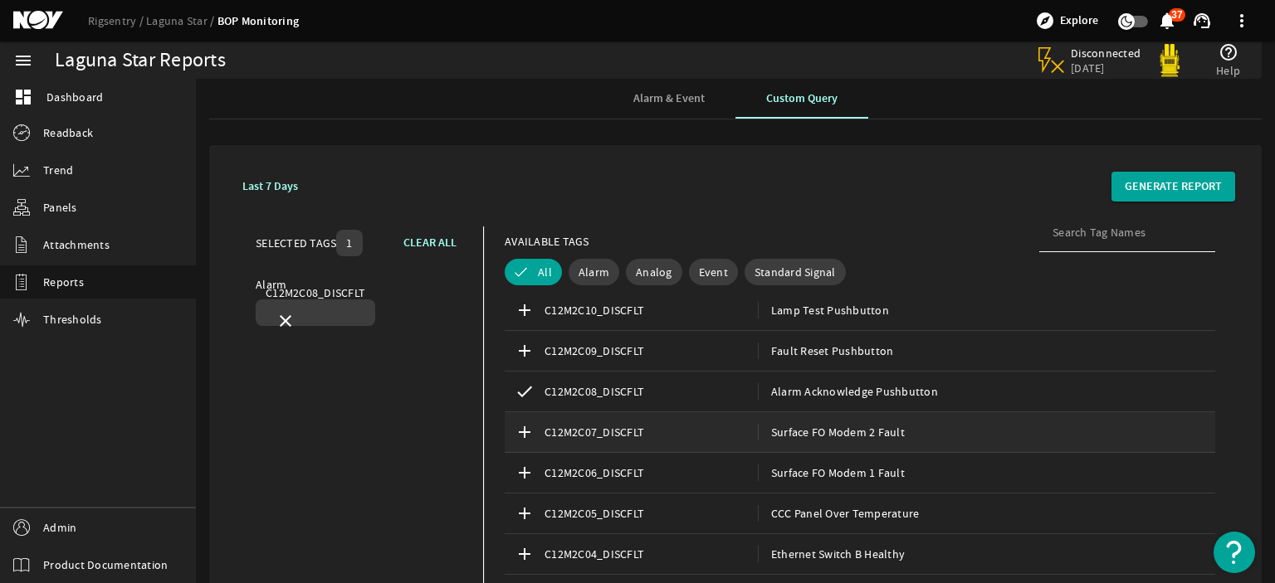
click at [704, 417] on div "add C12M2C07_DISCFLT Surface FO Modem 2 Fault" at bounding box center [860, 432] width 710 height 41
click at [403, 245] on span "CLEAR ALL" at bounding box center [429, 243] width 53 height 17
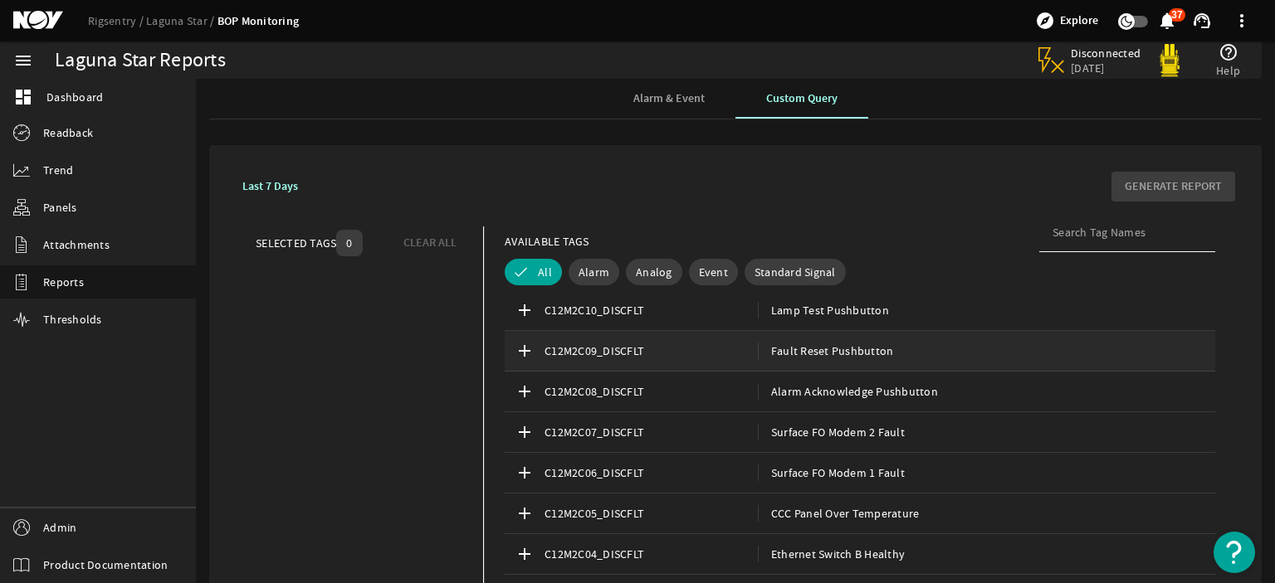
click at [734, 368] on div "add C12M2C09_DISCFLT Fault Reset Pushbutton" at bounding box center [860, 351] width 710 height 41
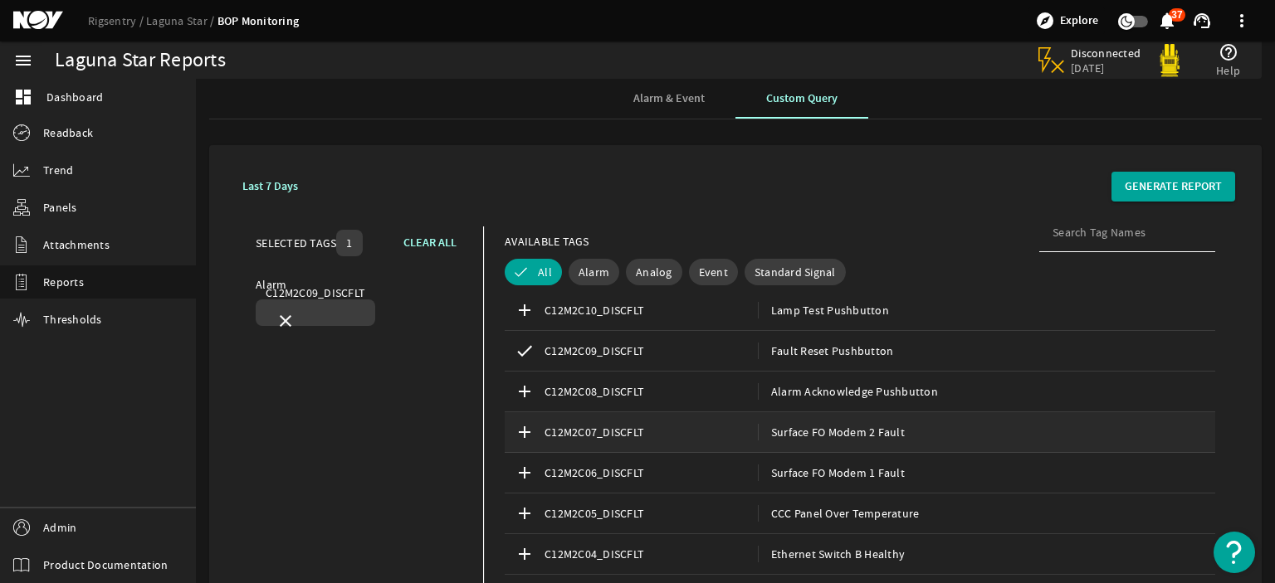
click at [731, 417] on div "add C12M2C07_DISCFLT Surface FO Modem 2 Fault" at bounding box center [860, 432] width 710 height 41
click at [737, 474] on span "C12M2C06_DISCFLT" at bounding box center [650, 473] width 213 height 17
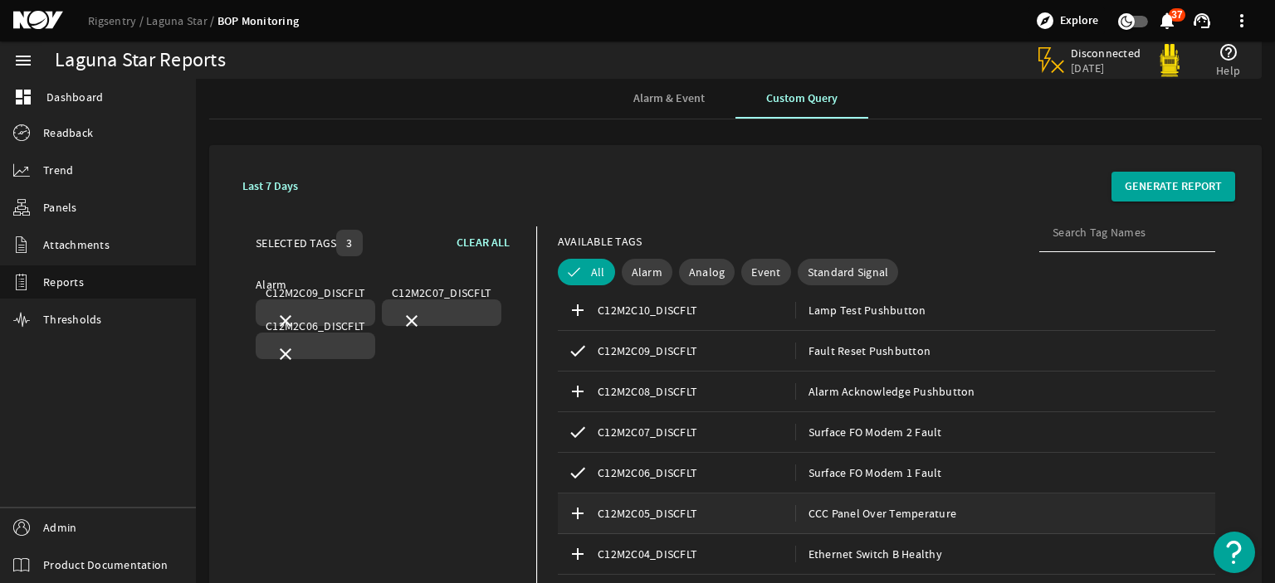
click at [778, 515] on span "C12M2C05_DISCFLT" at bounding box center [696, 513] width 198 height 17
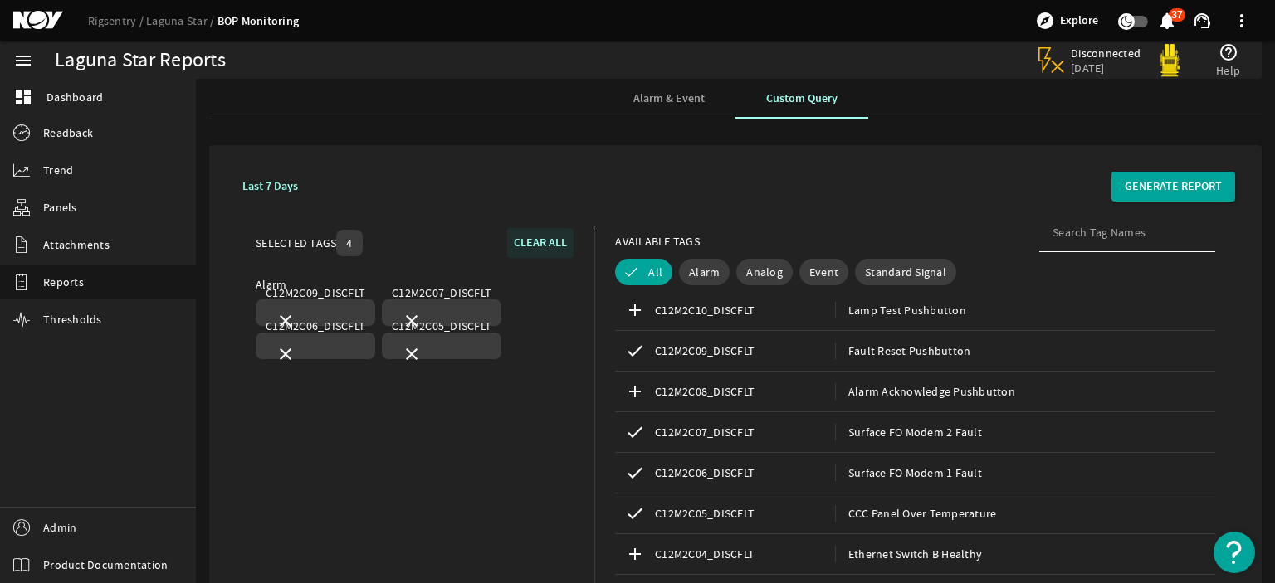
click at [539, 235] on span "CLEAR ALL" at bounding box center [540, 243] width 53 height 17
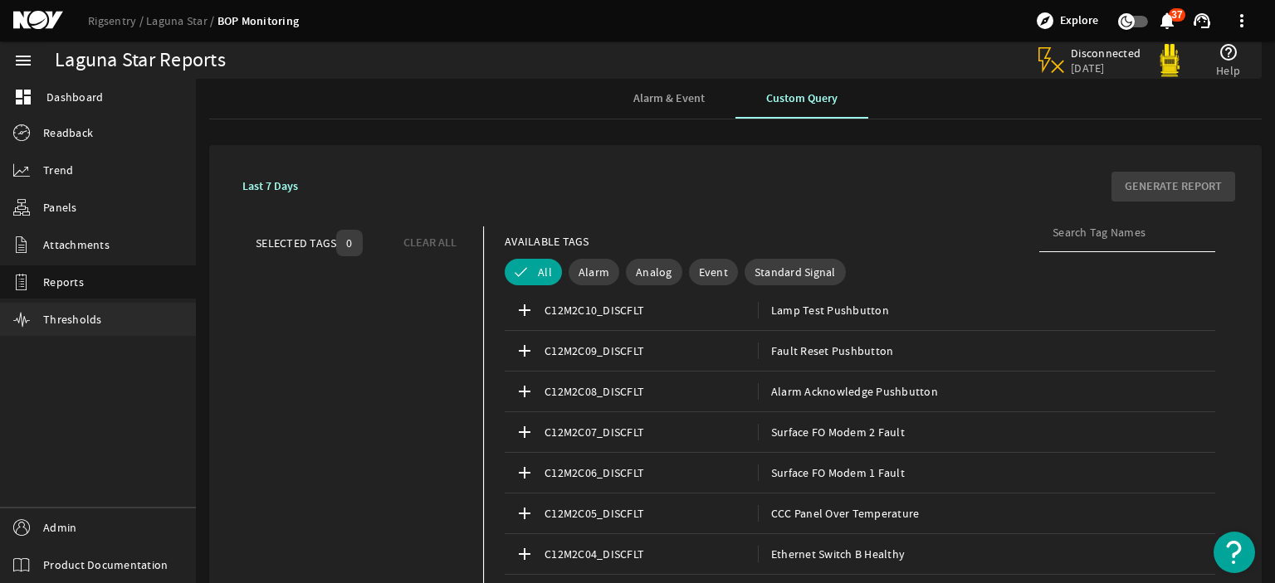
click at [82, 327] on span "Thresholds" at bounding box center [72, 319] width 59 height 17
